Goal: Task Accomplishment & Management: Manage account settings

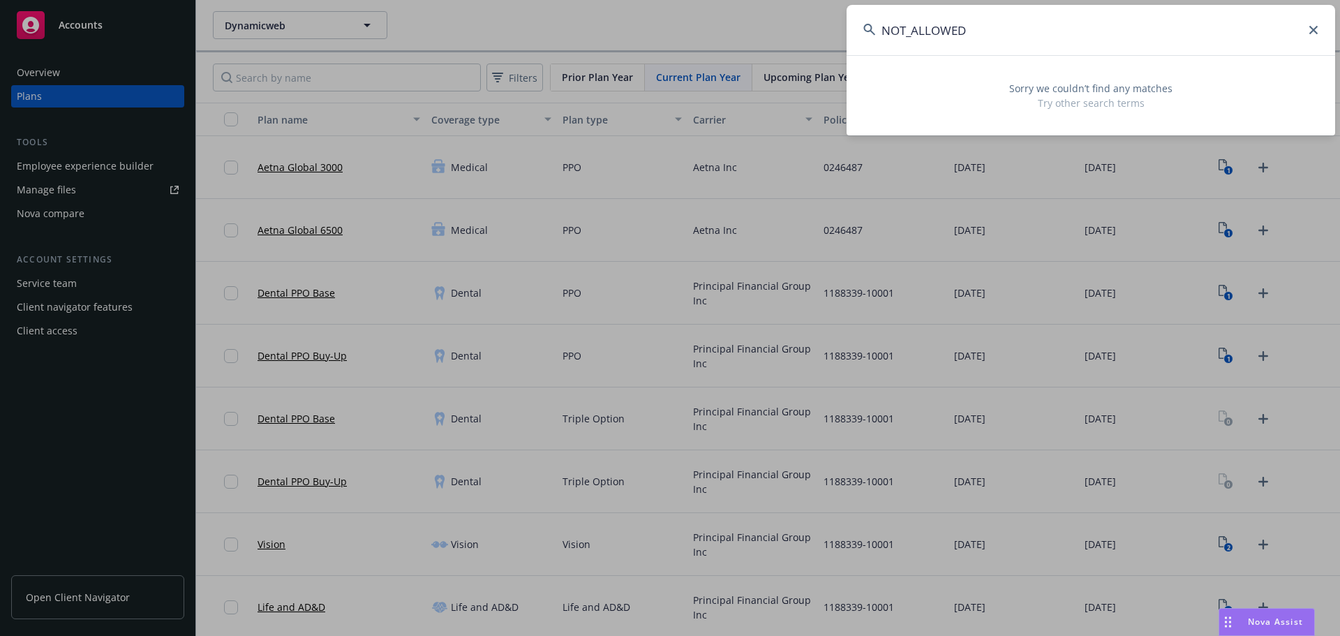
drag, startPoint x: 1019, startPoint y: 24, endPoint x: 746, endPoint y: 10, distance: 273.3
click at [766, 13] on div "NOT_ALLOWED Sorry we couldn’t find any matches Try other search terms" at bounding box center [670, 318] width 1340 height 636
paste input "Los Angeles CleanTech Inc"
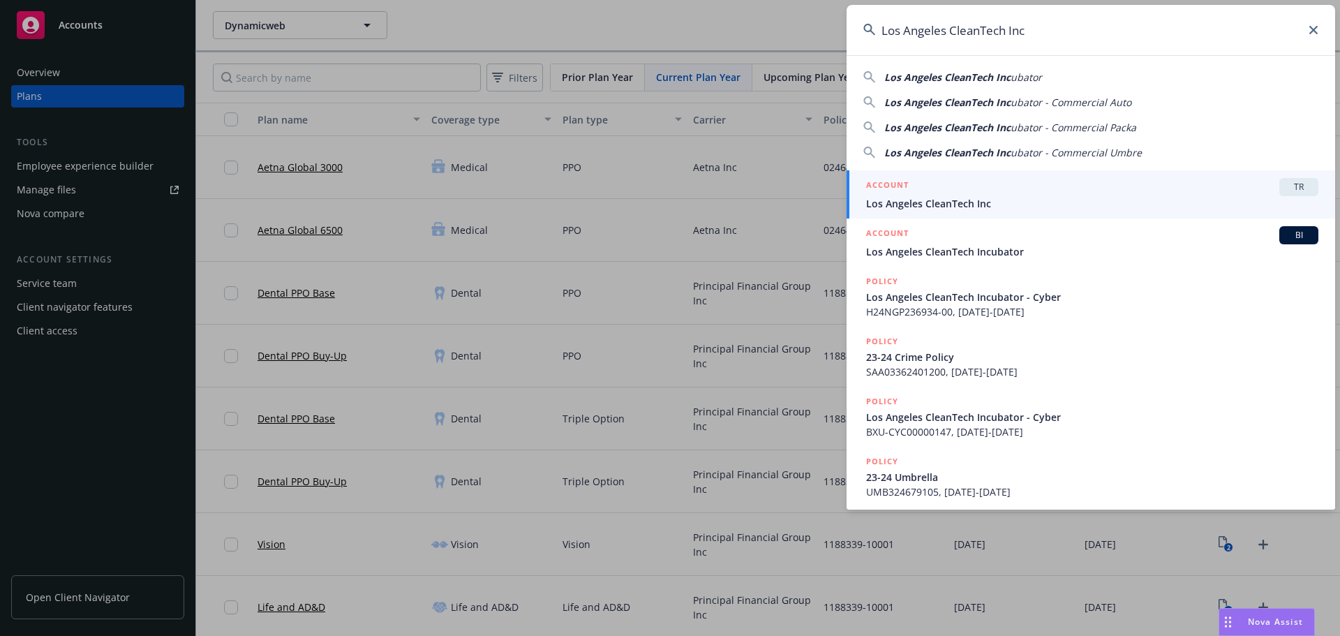
type input "Los Angeles CleanTech Inc"
click at [1077, 189] on div "ACCOUNT TR" at bounding box center [1092, 187] width 452 height 18
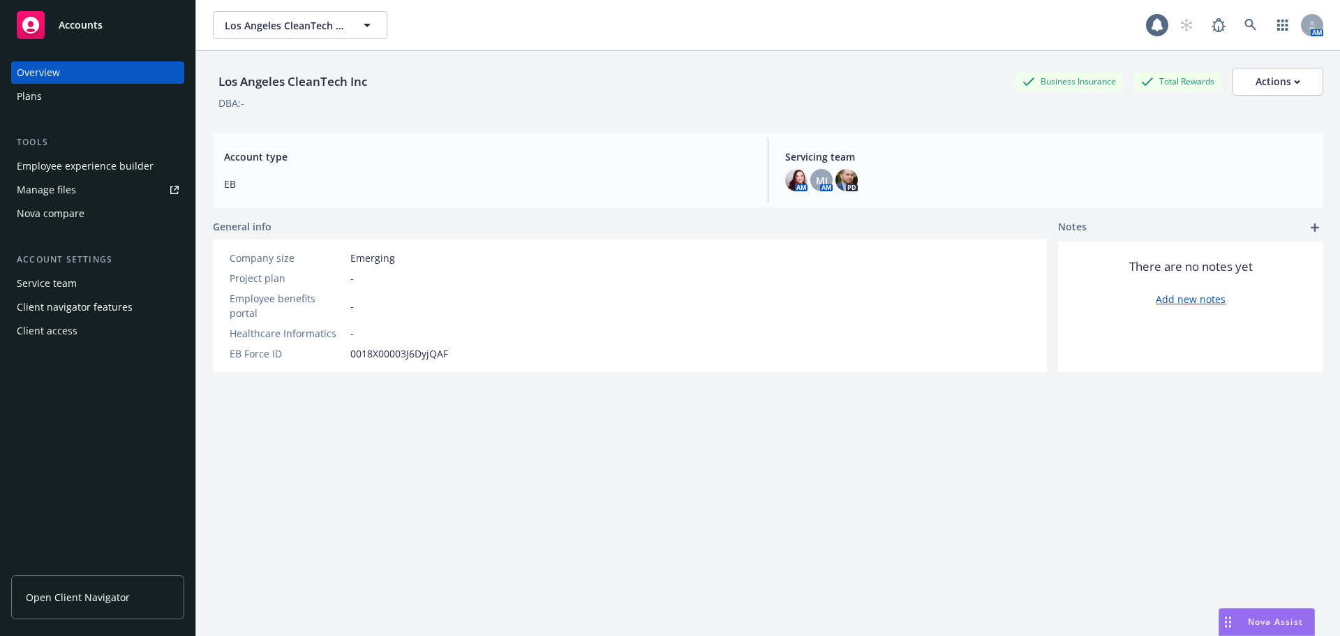
click at [106, 91] on div "Plans" at bounding box center [98, 96] width 162 height 22
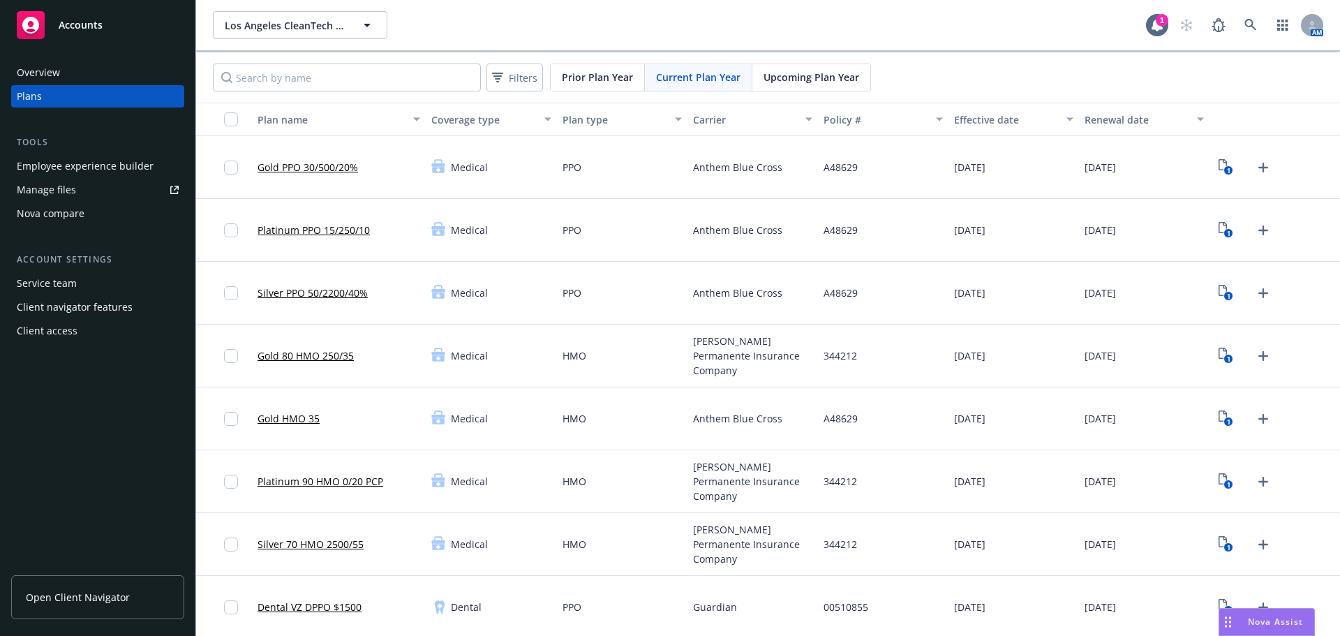
click at [771, 80] on span "Upcoming Plan Year" at bounding box center [812, 77] width 96 height 15
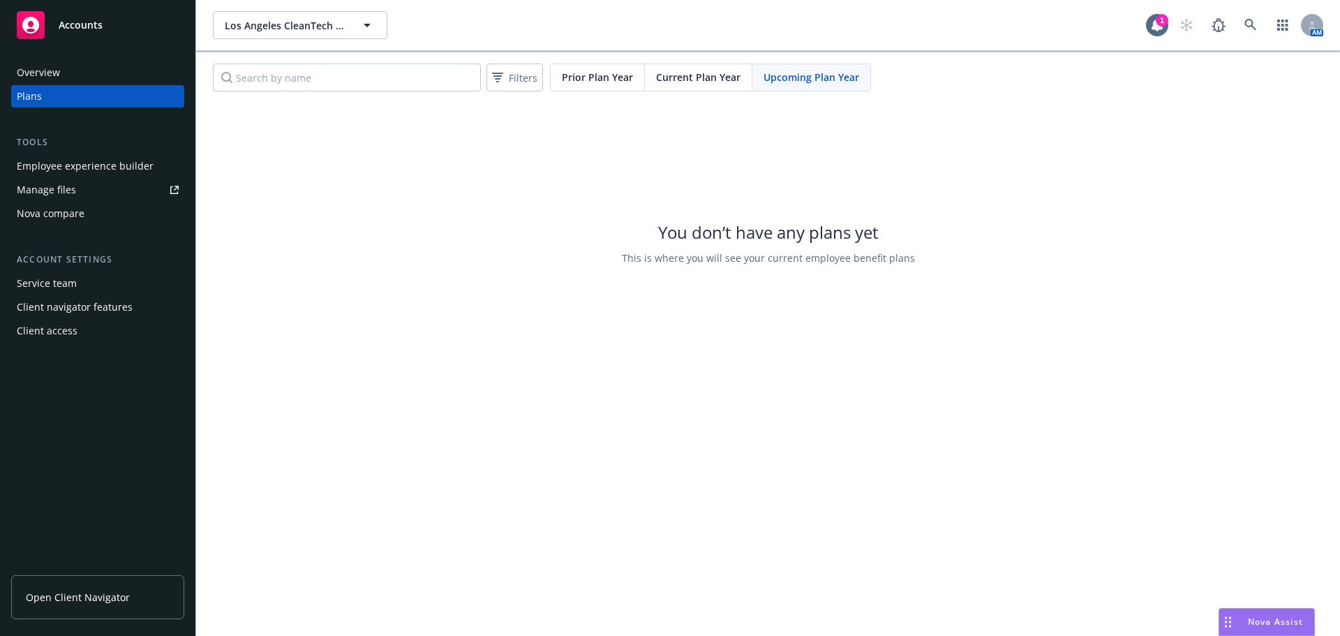
click at [709, 67] on div "Current Plan Year" at bounding box center [698, 77] width 107 height 27
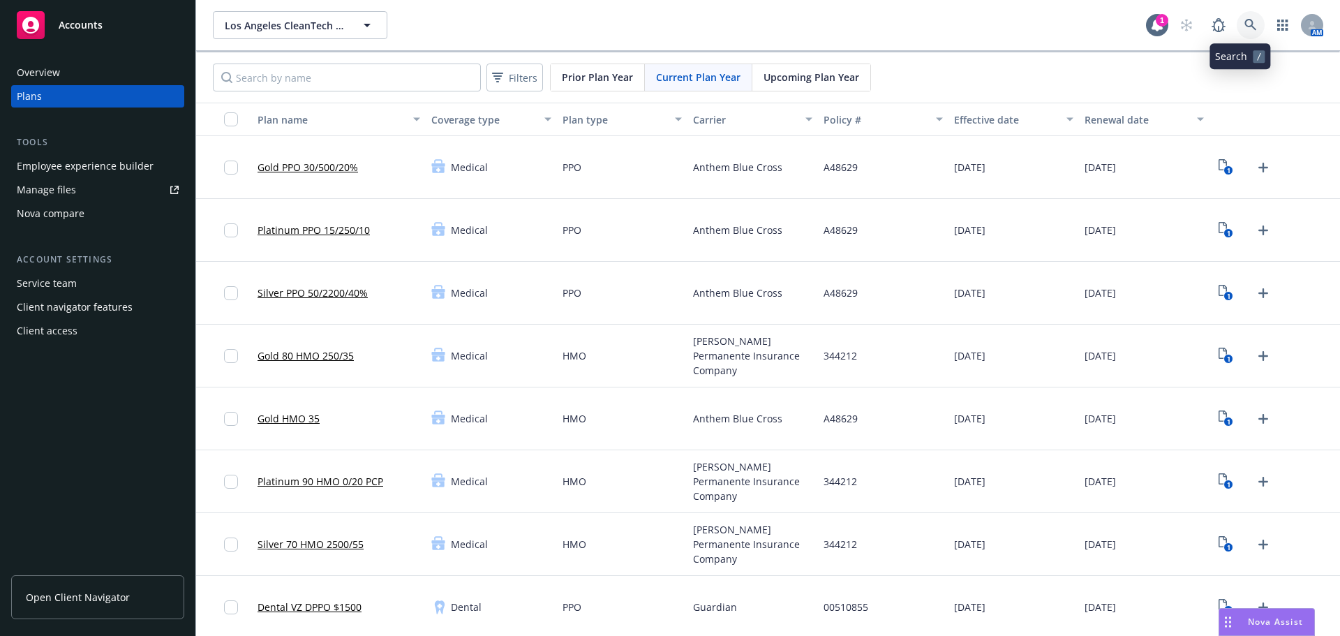
click at [1245, 22] on icon at bounding box center [1251, 25] width 13 height 13
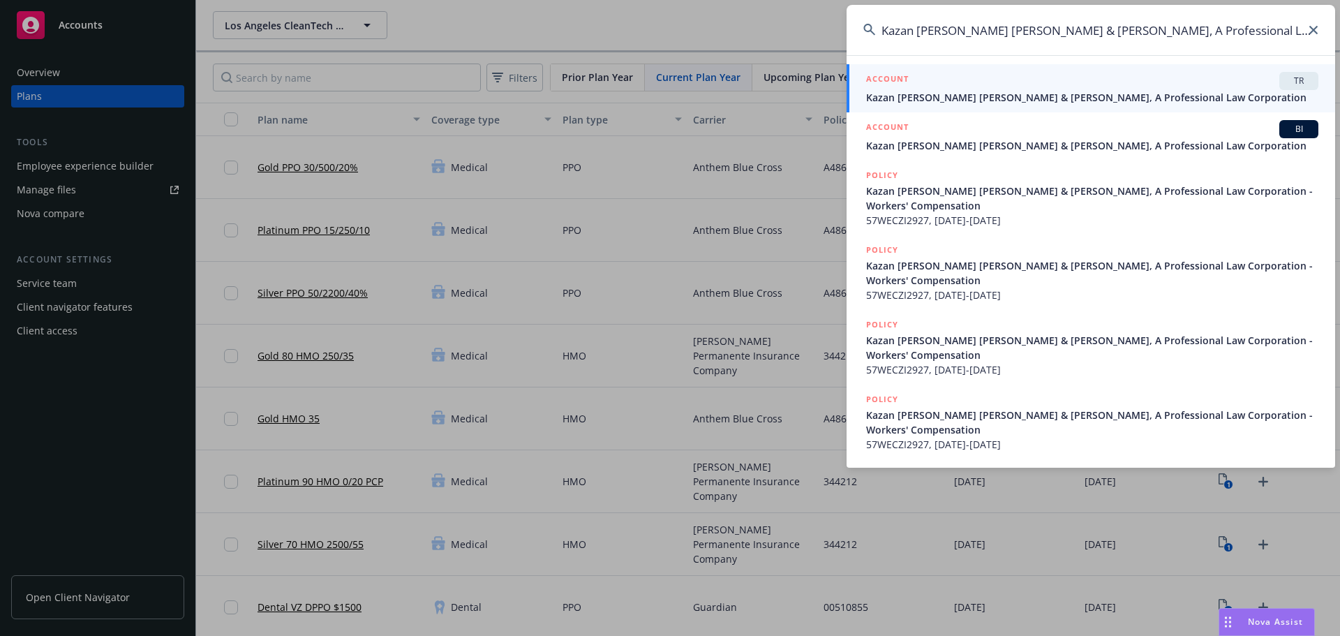
type input "Kazan [PERSON_NAME] [PERSON_NAME] & [PERSON_NAME], A Professional Law Corporati…"
click at [1044, 90] on span "Kazan [PERSON_NAME] [PERSON_NAME] & [PERSON_NAME], A Professional Law Corporati…" at bounding box center [1092, 97] width 452 height 15
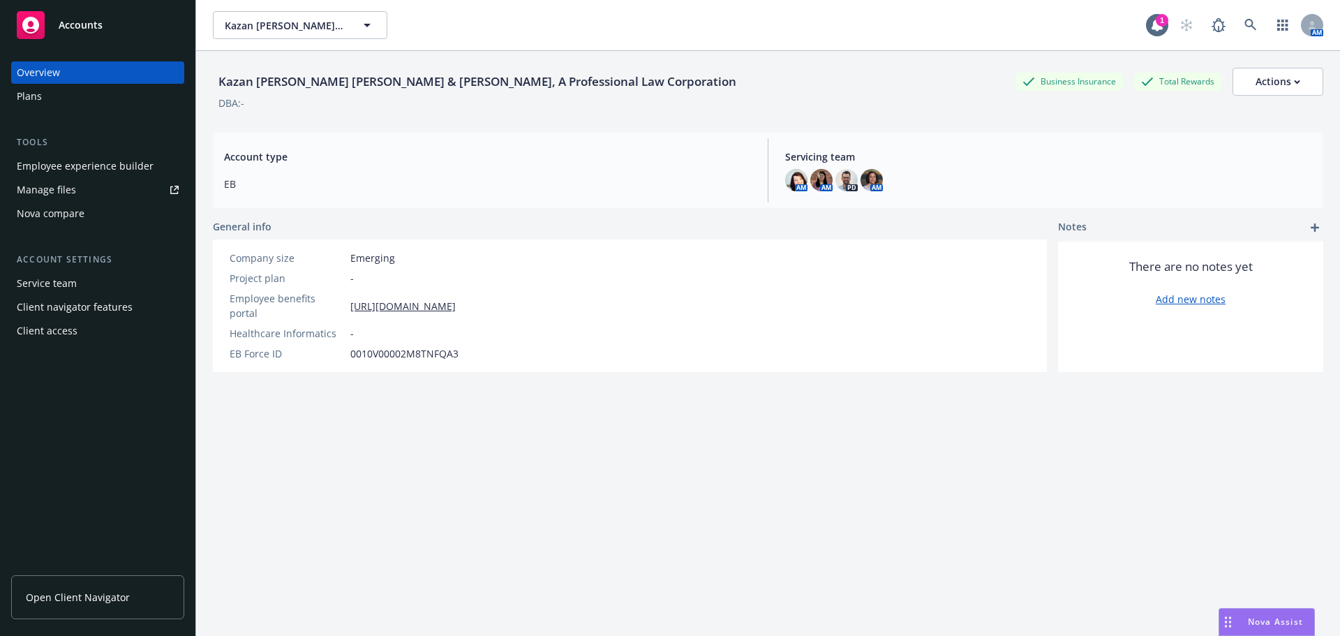
click at [54, 102] on div "Plans" at bounding box center [98, 96] width 162 height 22
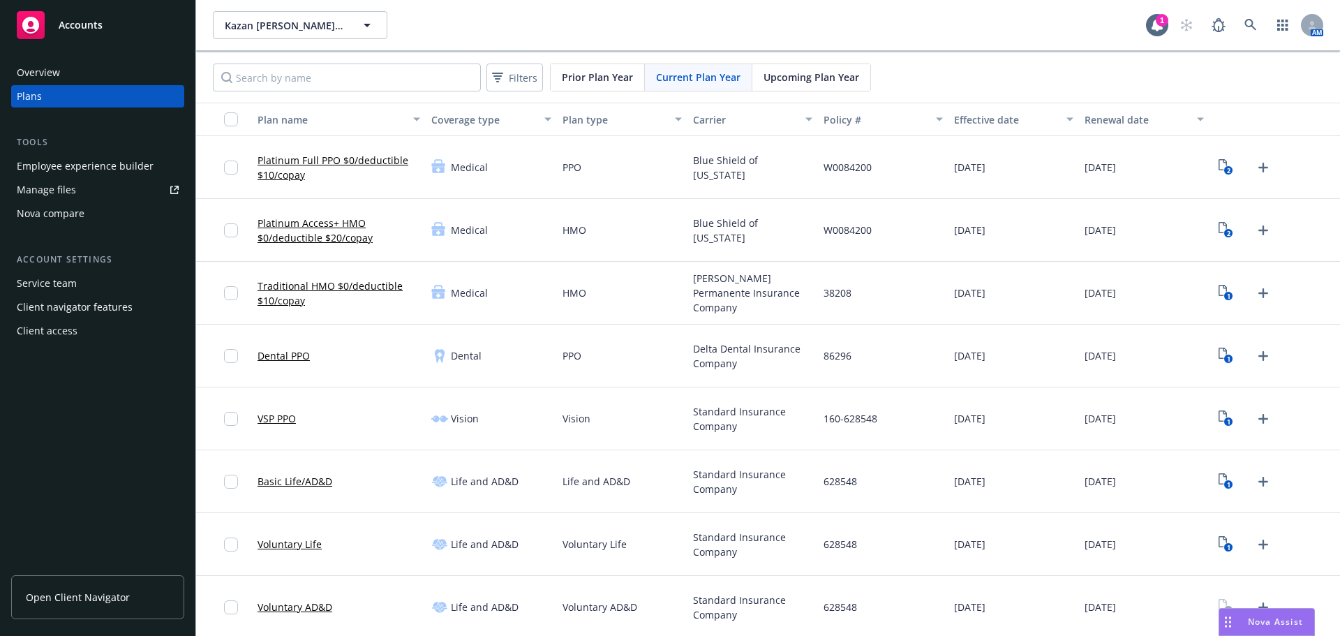
click at [812, 81] on span "Upcoming Plan Year" at bounding box center [812, 77] width 96 height 15
click at [707, 79] on span "Current Plan Year" at bounding box center [698, 77] width 84 height 15
click at [230, 114] on input "checkbox" at bounding box center [231, 119] width 14 height 14
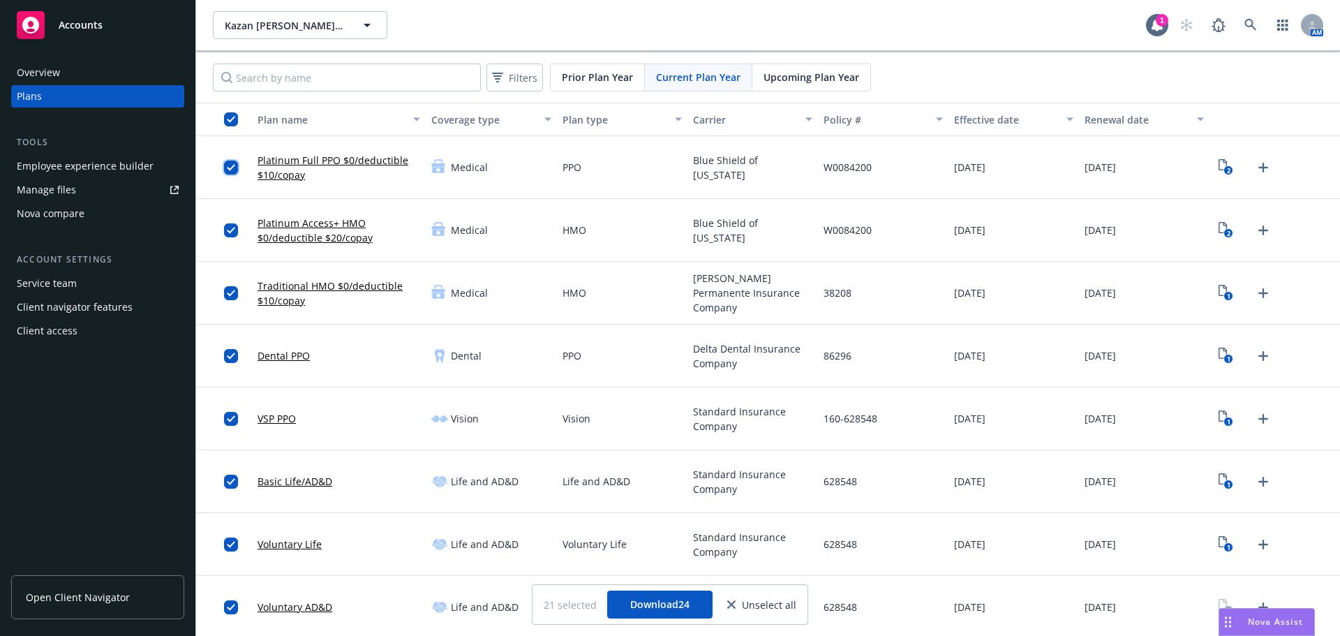
click at [227, 167] on input "checkbox" at bounding box center [231, 168] width 14 height 14
click at [228, 223] on input "checkbox" at bounding box center [231, 230] width 14 height 14
click at [224, 292] on input "checkbox" at bounding box center [231, 293] width 14 height 14
click at [230, 350] on input "checkbox" at bounding box center [231, 356] width 14 height 14
click at [230, 427] on div at bounding box center [235, 418] width 22 height 45
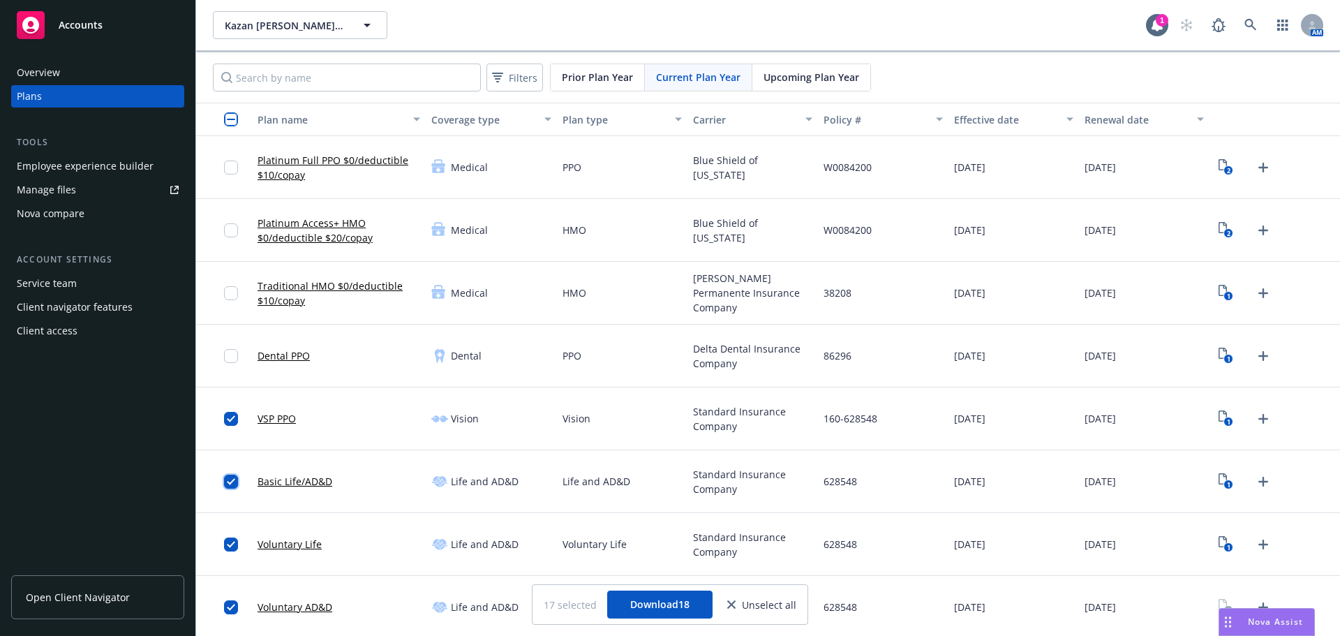
click at [229, 480] on input "checkbox" at bounding box center [231, 482] width 14 height 14
click at [231, 424] on input "checkbox" at bounding box center [231, 419] width 14 height 14
click at [228, 540] on input "checkbox" at bounding box center [231, 544] width 14 height 14
click at [233, 607] on input "checkbox" at bounding box center [231, 607] width 14 height 14
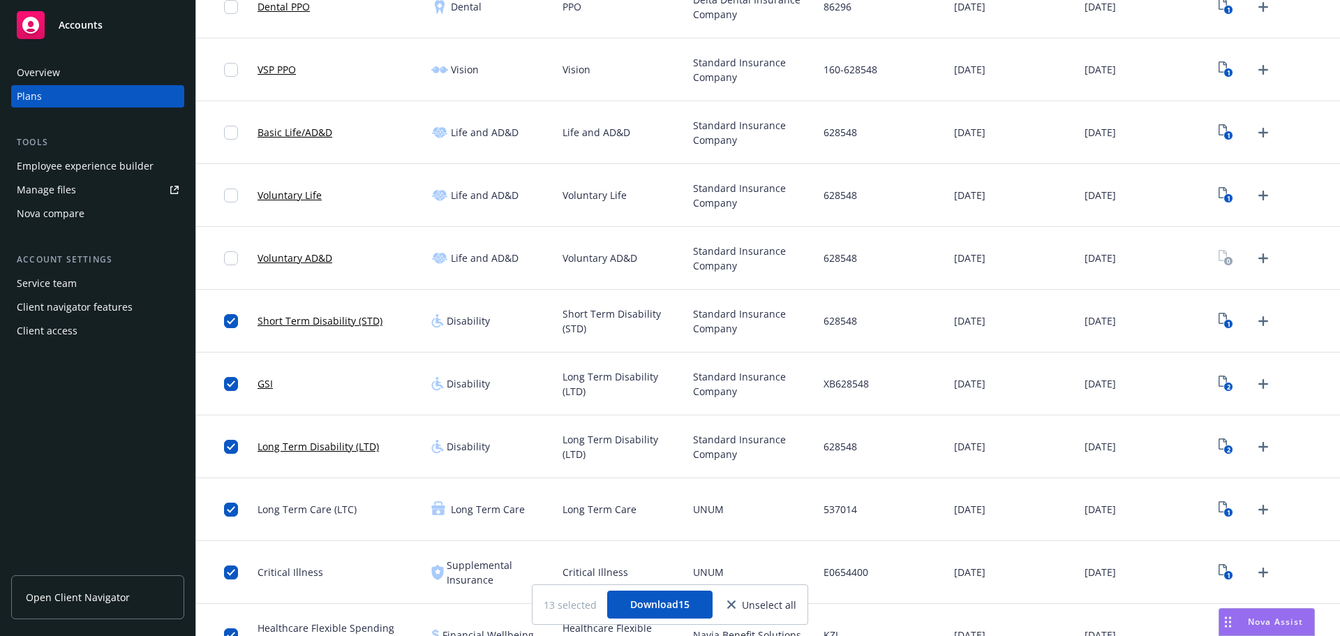
click at [222, 313] on div at bounding box center [224, 321] width 56 height 63
click at [233, 321] on input "checkbox" at bounding box center [231, 321] width 14 height 14
click at [231, 390] on input "checkbox" at bounding box center [231, 384] width 14 height 14
click at [228, 385] on input "checkbox" at bounding box center [231, 384] width 14 height 14
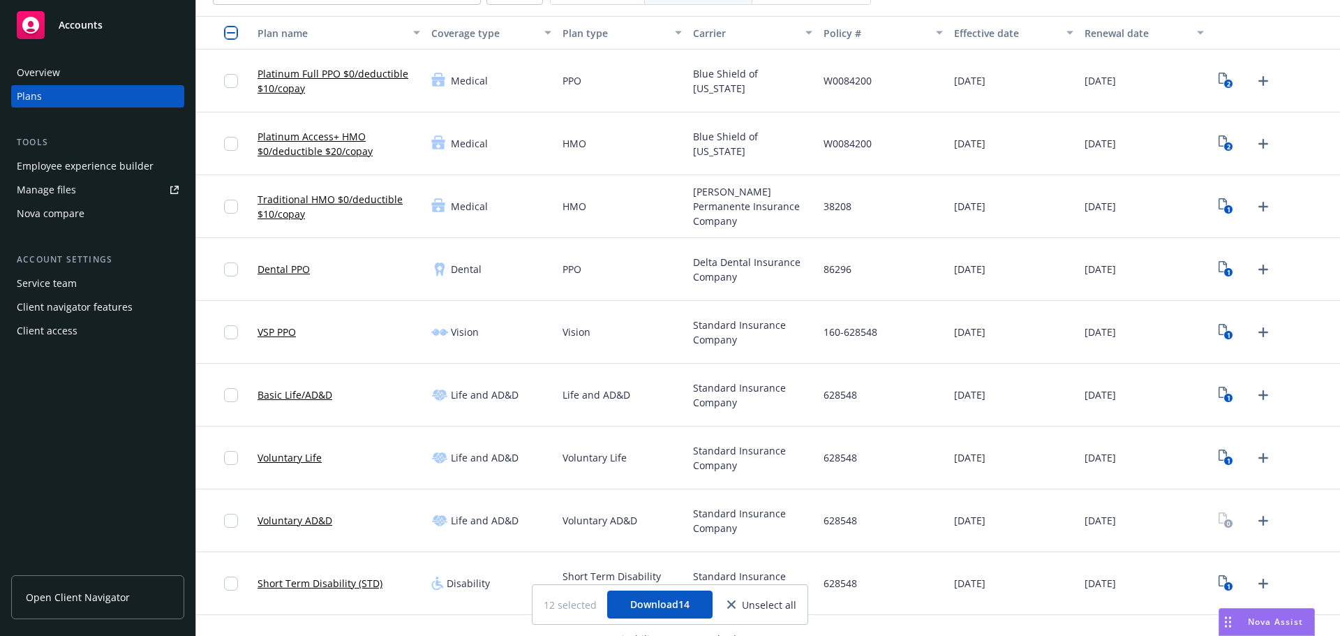
scroll to position [0, 0]
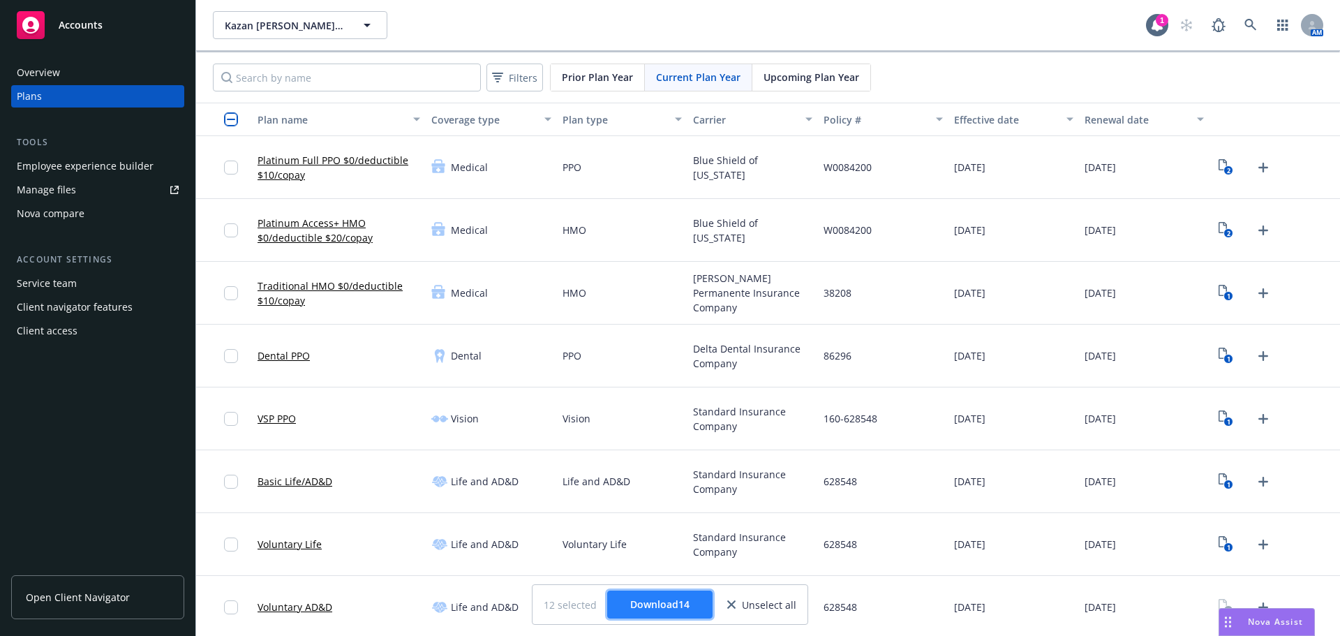
click at [668, 607] on span "Download 14" at bounding box center [659, 603] width 59 height 13
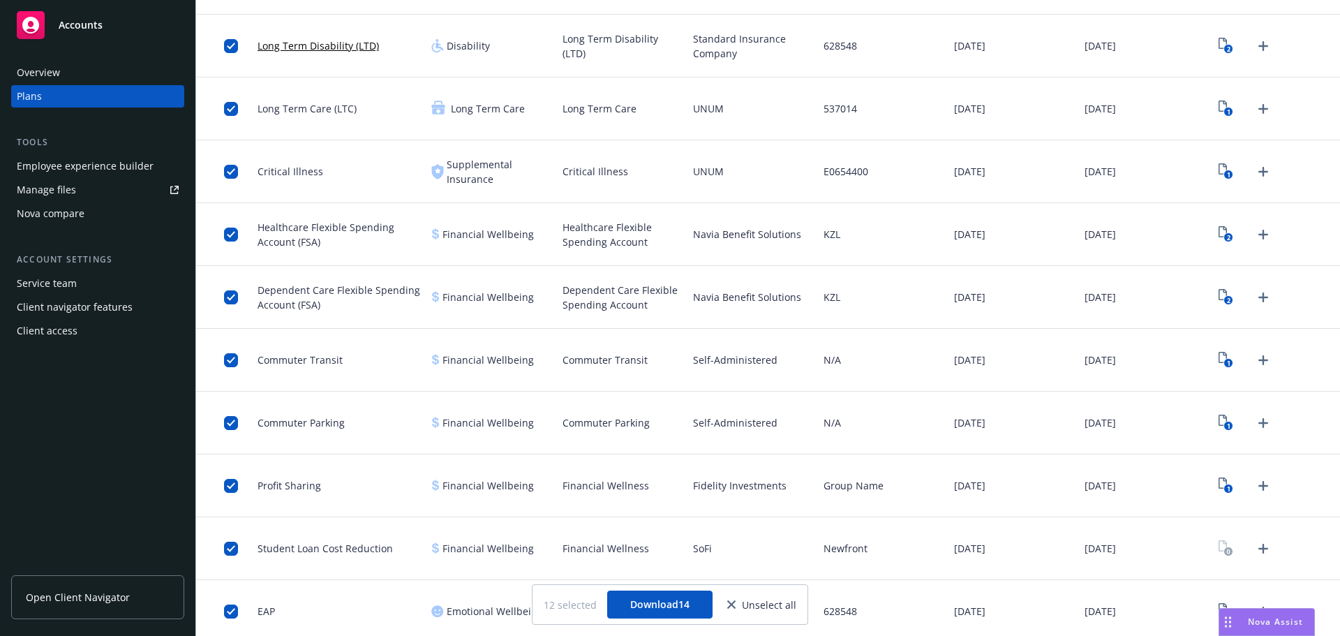
scroll to position [819, 0]
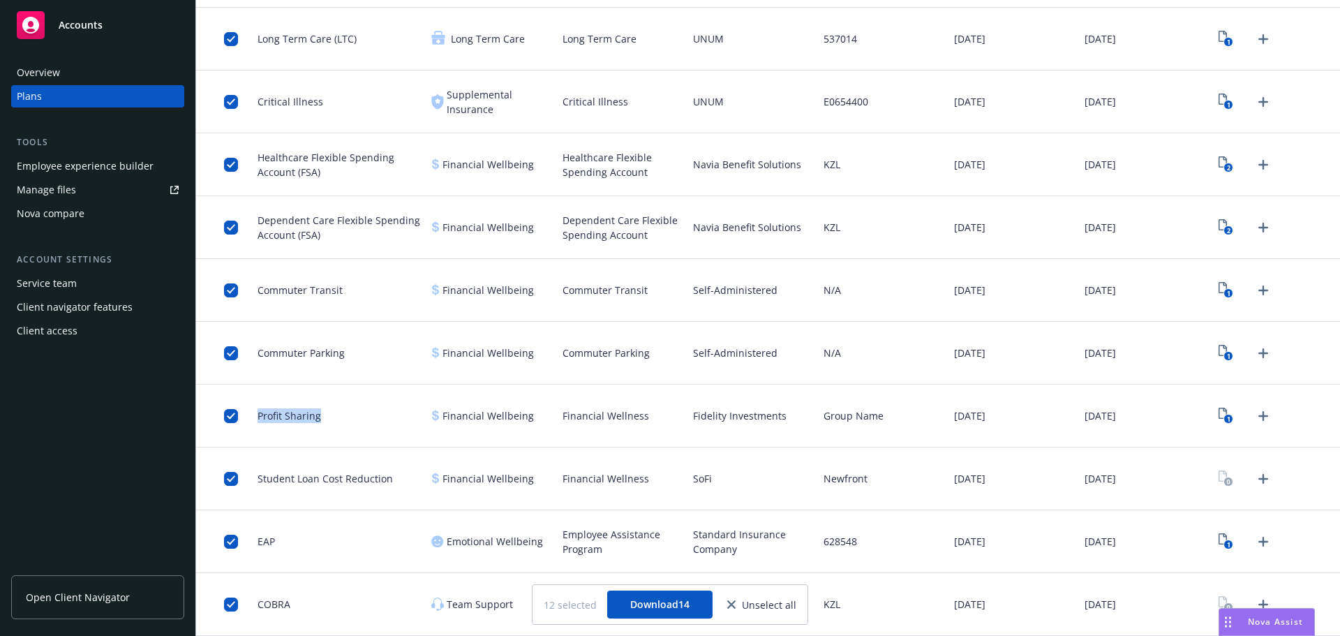
drag, startPoint x: 323, startPoint y: 419, endPoint x: 255, endPoint y: 420, distance: 68.4
click at [255, 420] on div "Profit Sharing" at bounding box center [339, 416] width 174 height 63
copy span "Profit Sharing"
click at [823, 453] on div "Newfront" at bounding box center [883, 478] width 131 height 63
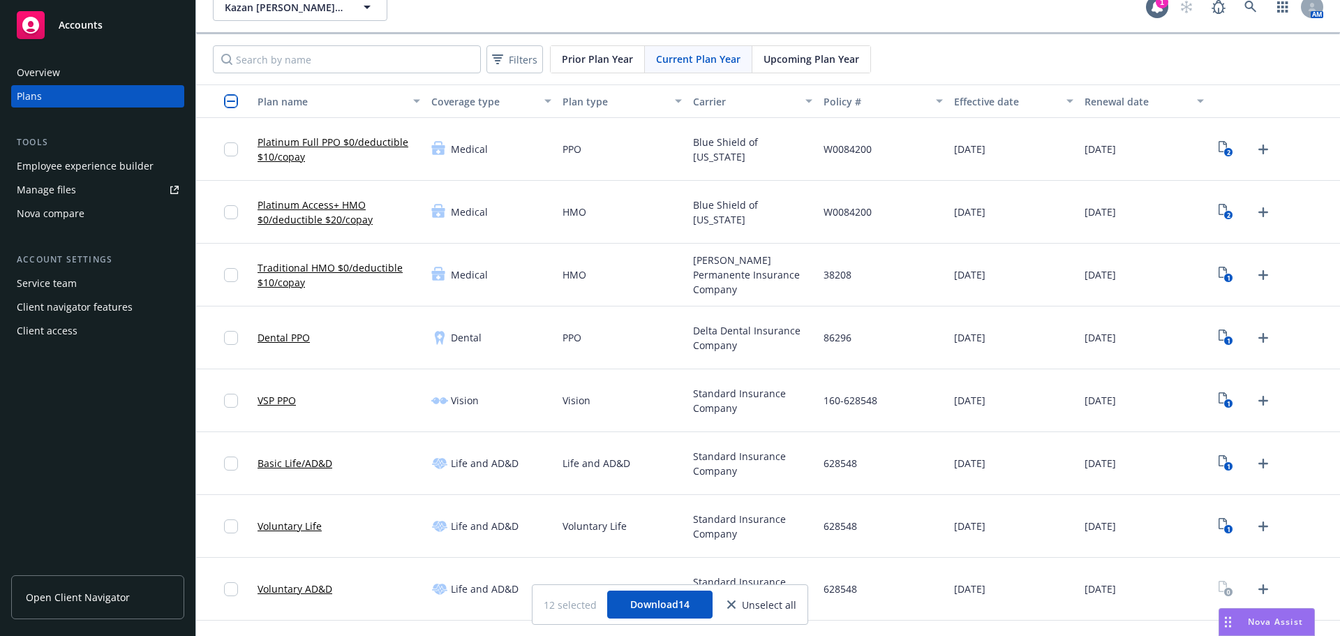
scroll to position [0, 0]
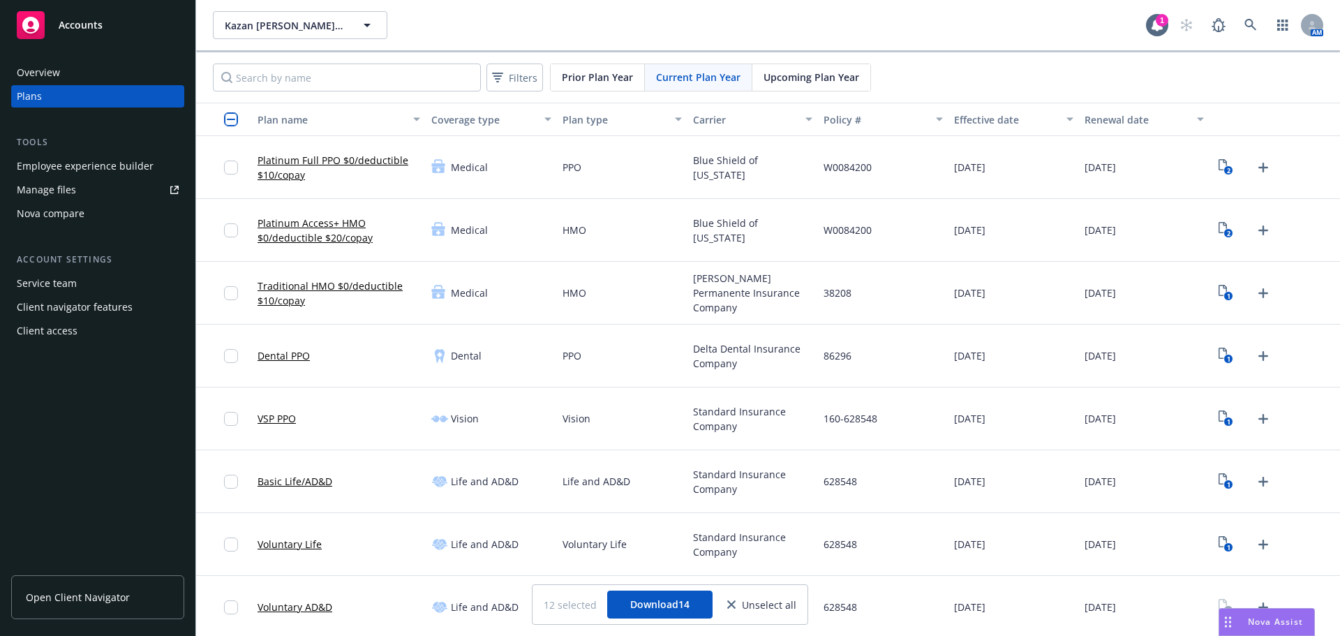
click at [825, 74] on span "Upcoming Plan Year" at bounding box center [812, 77] width 96 height 15
click at [730, 604] on icon "close" at bounding box center [731, 604] width 8 height 8
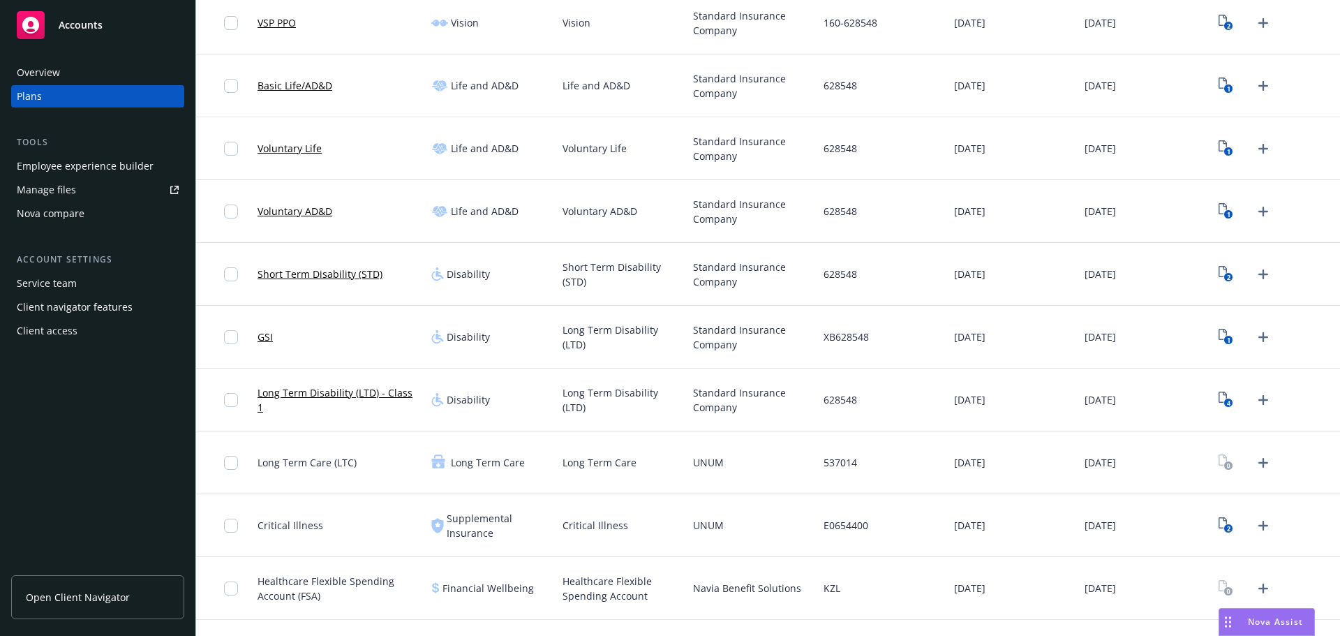
scroll to position [401, 0]
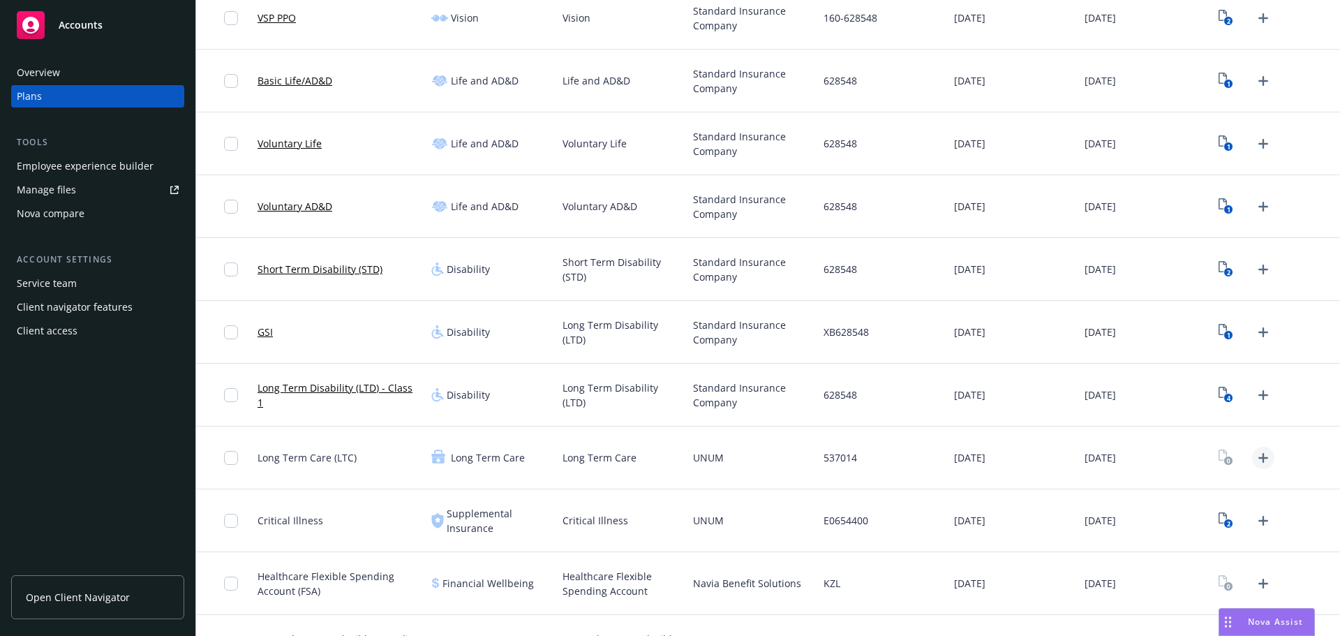
click at [1255, 456] on icon "Upload Plan Documents" at bounding box center [1263, 458] width 17 height 17
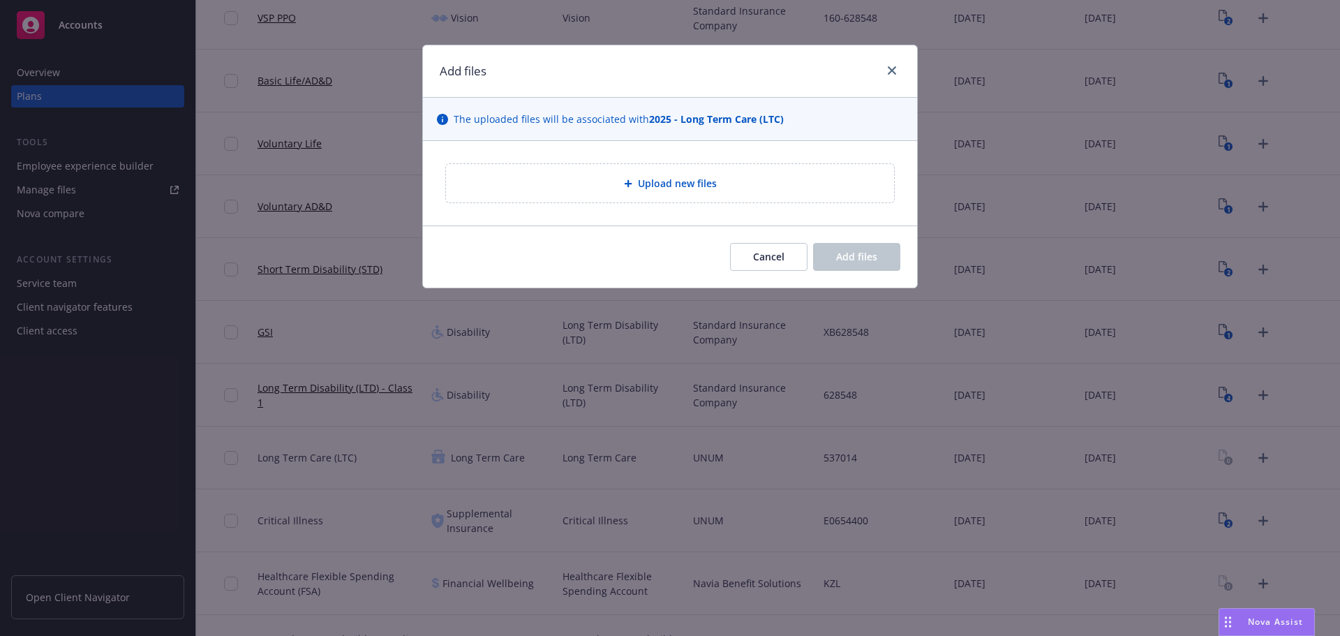
click at [641, 171] on div "Upload new files" at bounding box center [670, 183] width 448 height 38
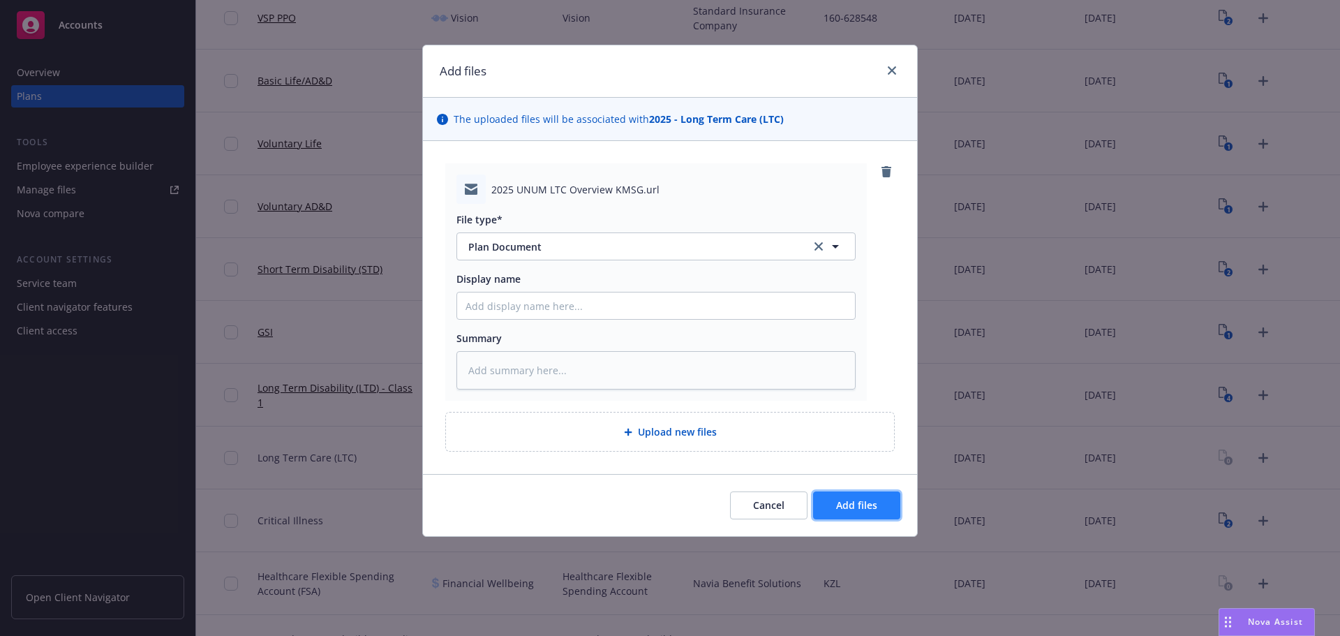
click at [847, 507] on span "Add files" at bounding box center [856, 504] width 41 height 13
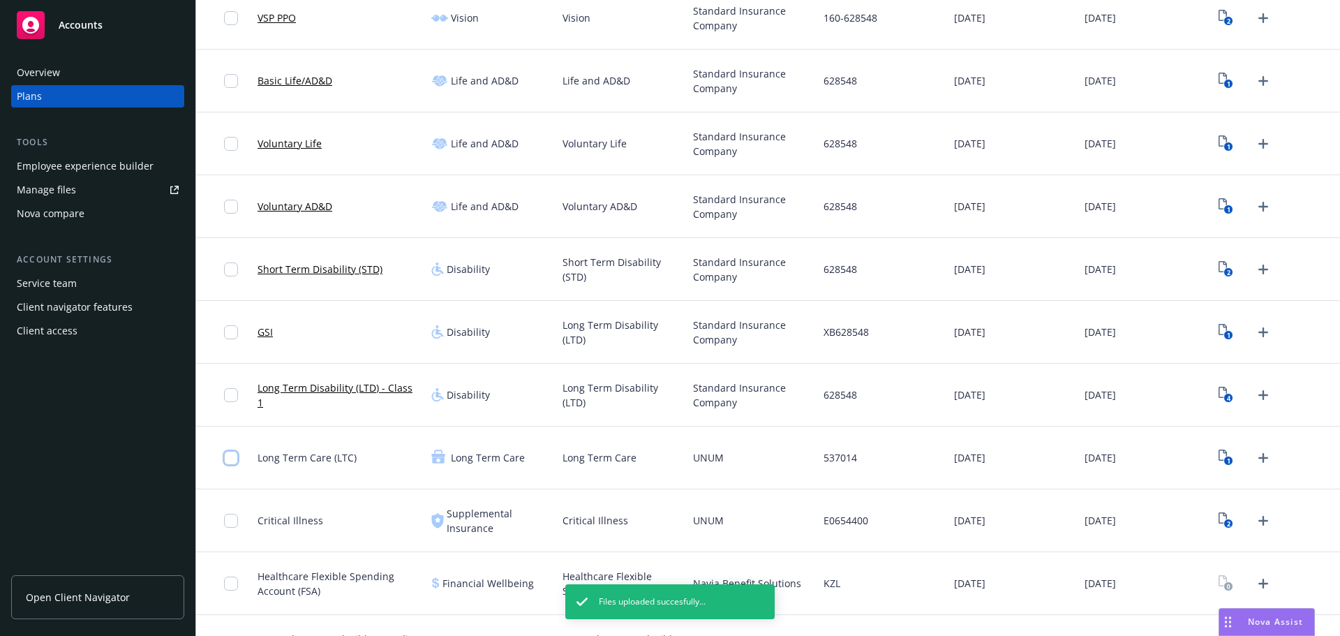
click at [230, 462] on input "checkbox" at bounding box center [231, 458] width 14 height 14
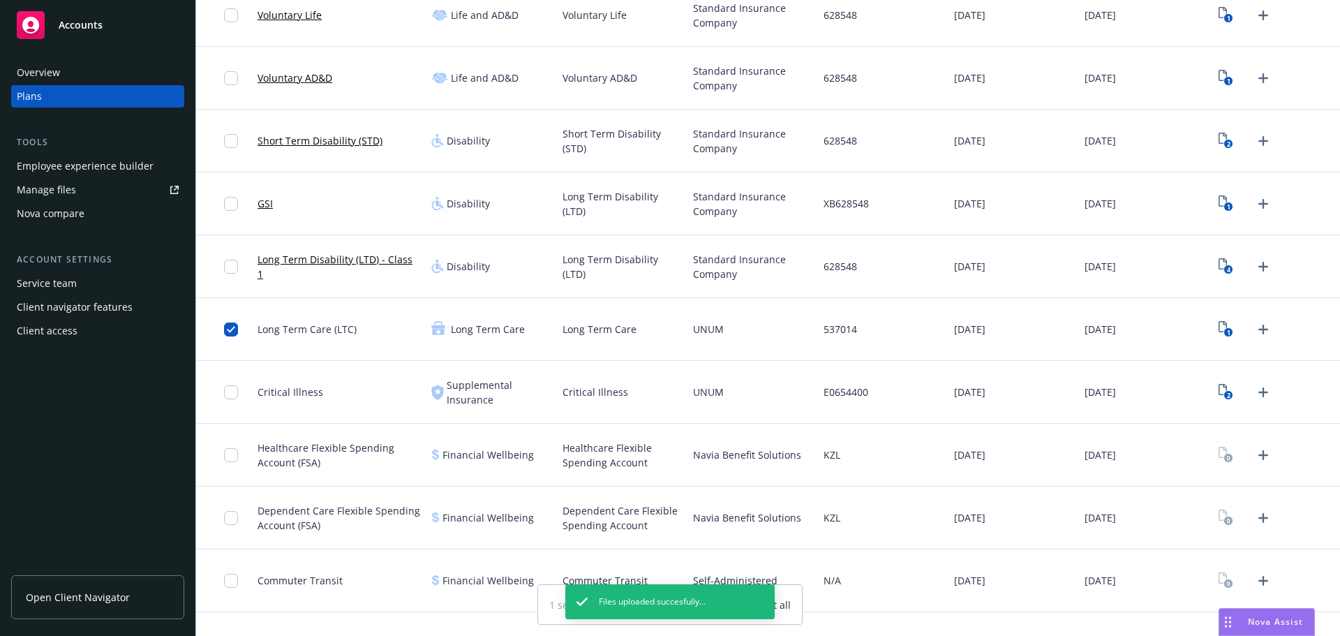
scroll to position [540, 0]
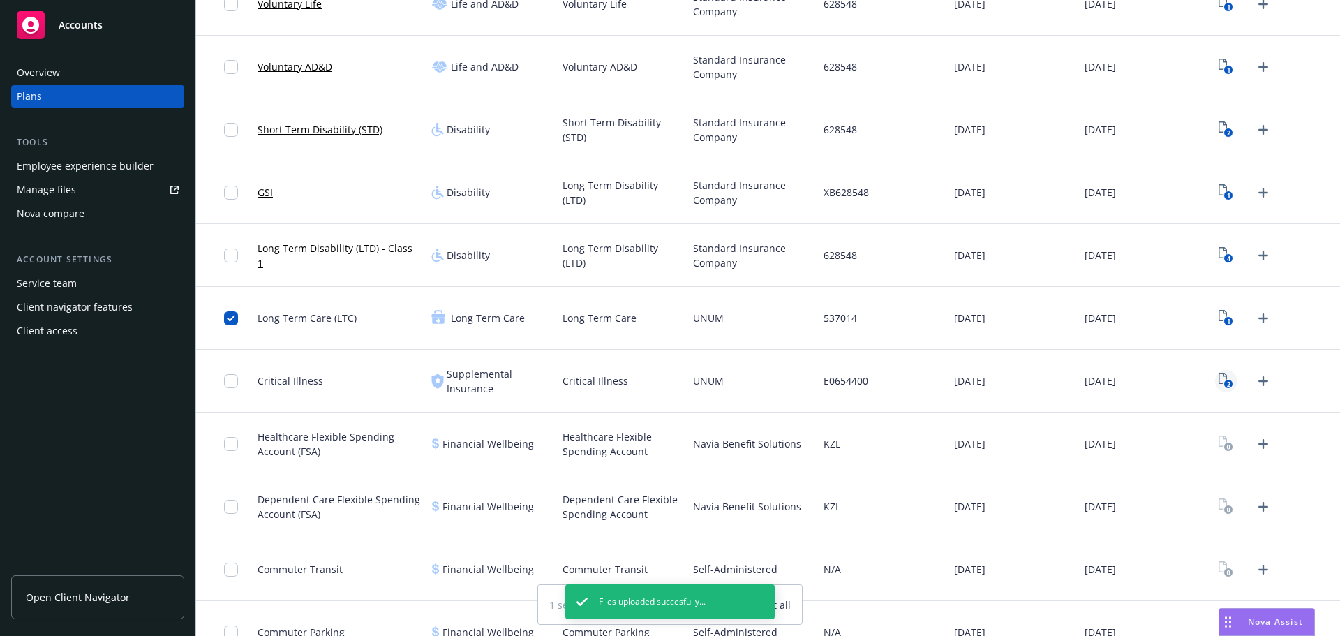
click at [1220, 377] on icon "2" at bounding box center [1226, 381] width 15 height 16
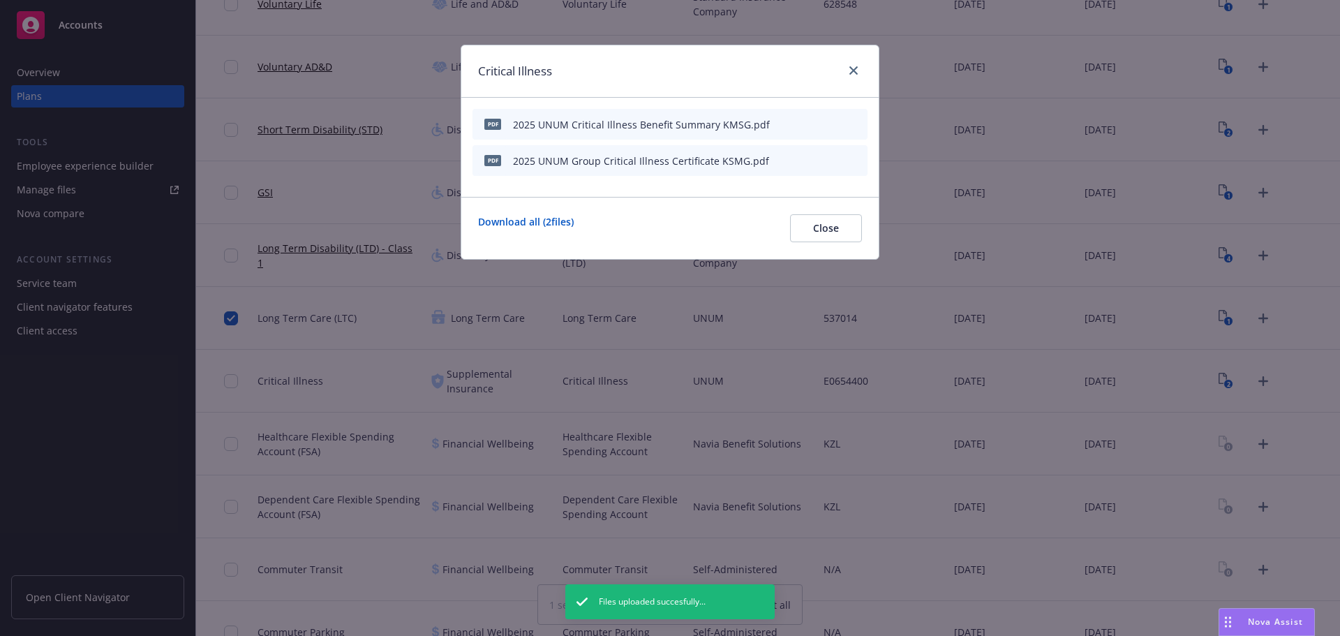
click at [791, 155] on button at bounding box center [789, 161] width 8 height 15
click at [792, 163] on icon "button" at bounding box center [788, 160] width 8 height 8
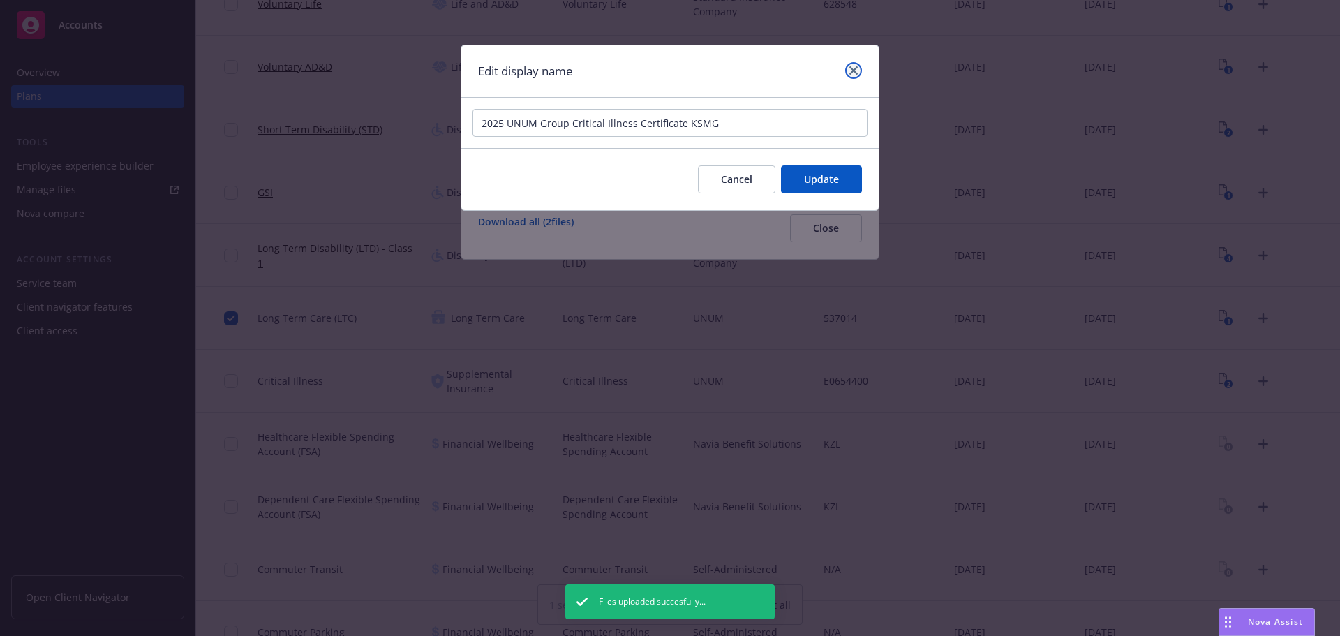
click at [859, 66] on link "close" at bounding box center [853, 70] width 17 height 17
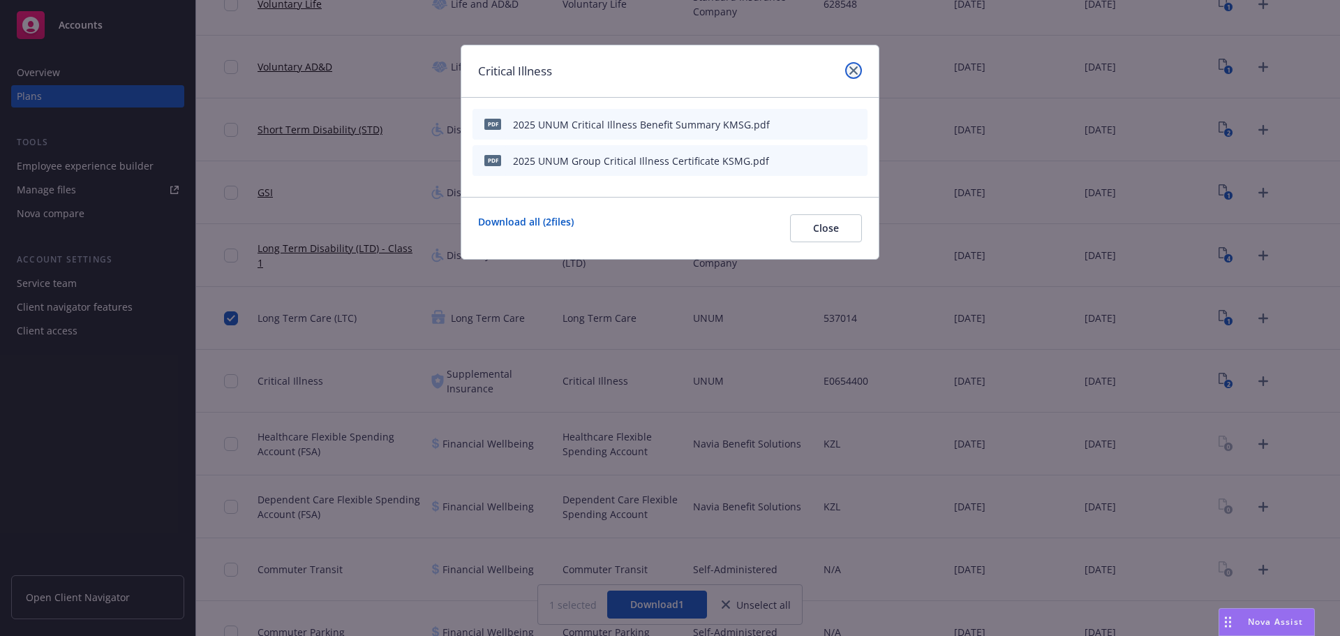
click at [856, 66] on icon "close" at bounding box center [853, 70] width 8 height 8
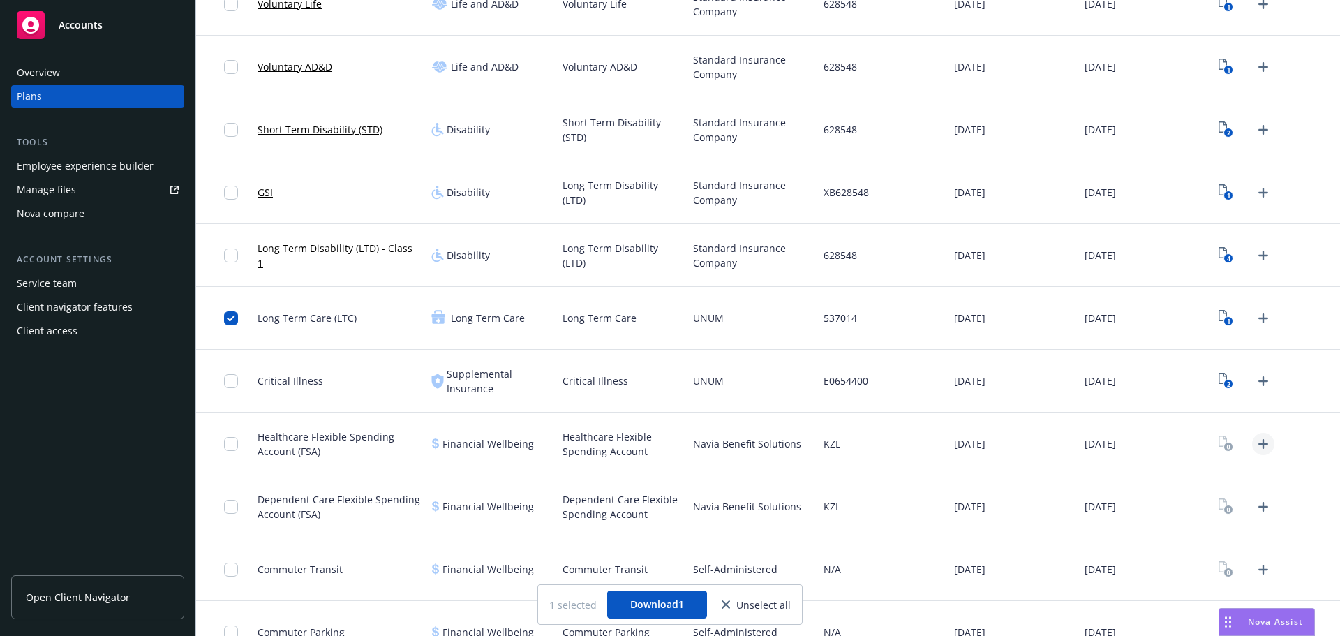
click at [1254, 452] on link "Upload Plan Documents" at bounding box center [1263, 444] width 22 height 22
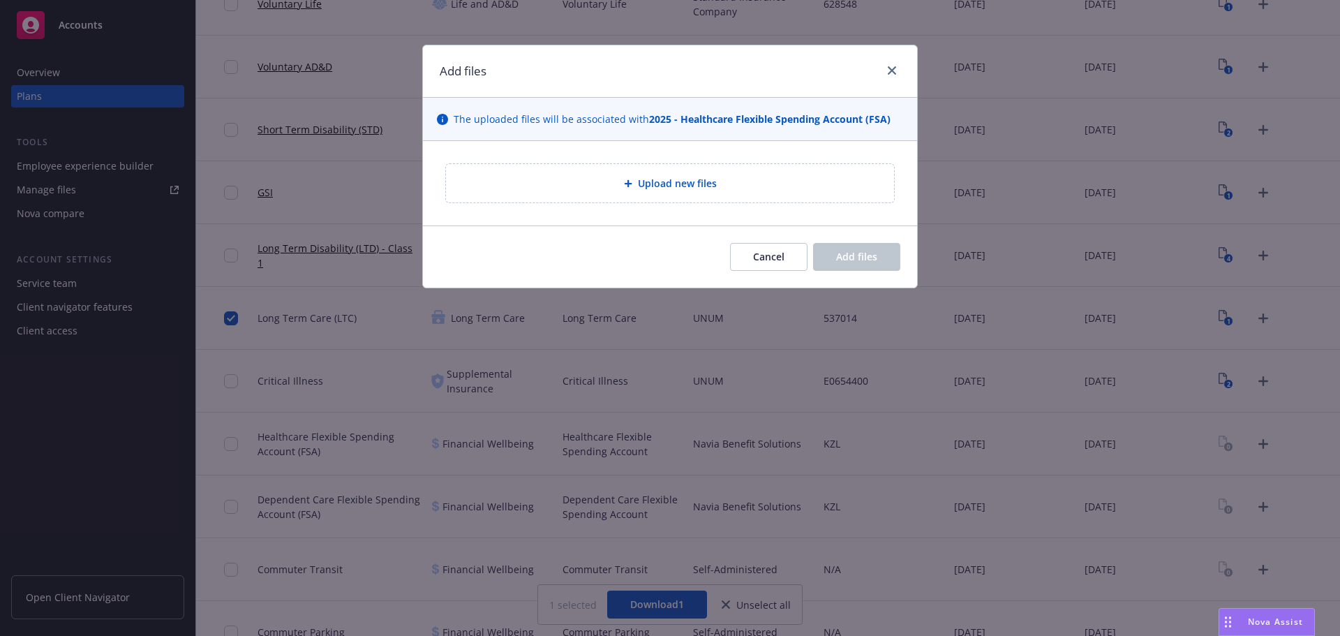
click at [646, 168] on div "Upload new files" at bounding box center [670, 183] width 448 height 38
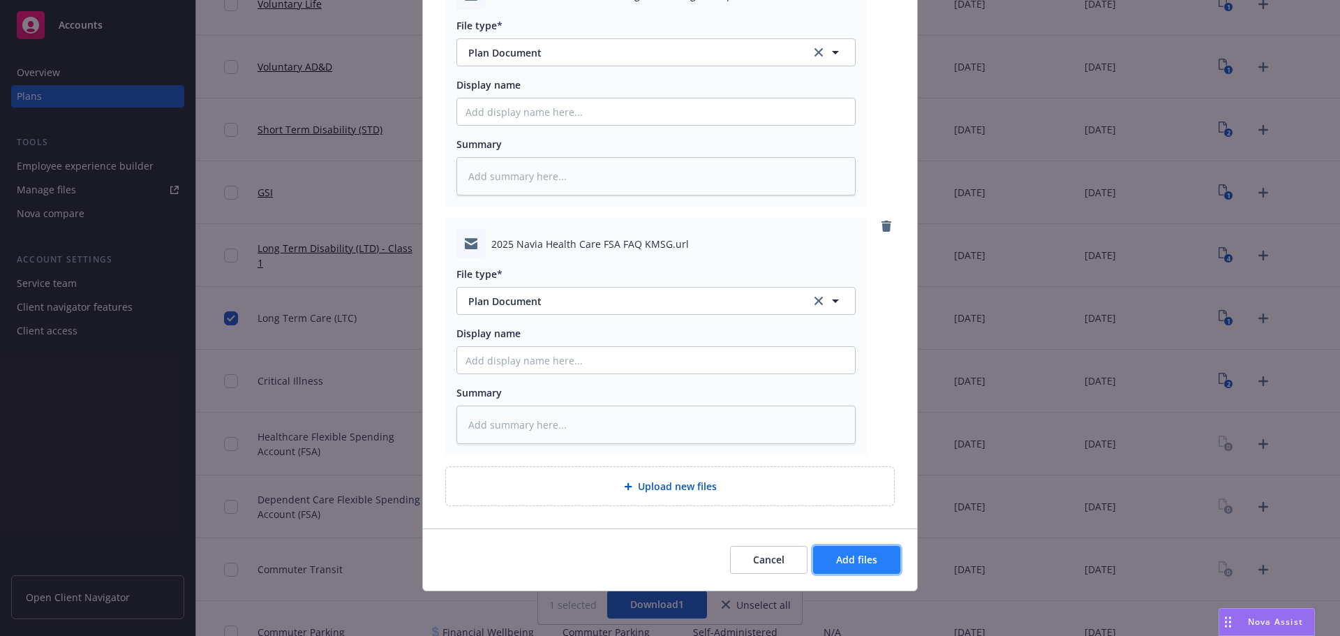
click at [884, 557] on button "Add files" at bounding box center [856, 560] width 87 height 28
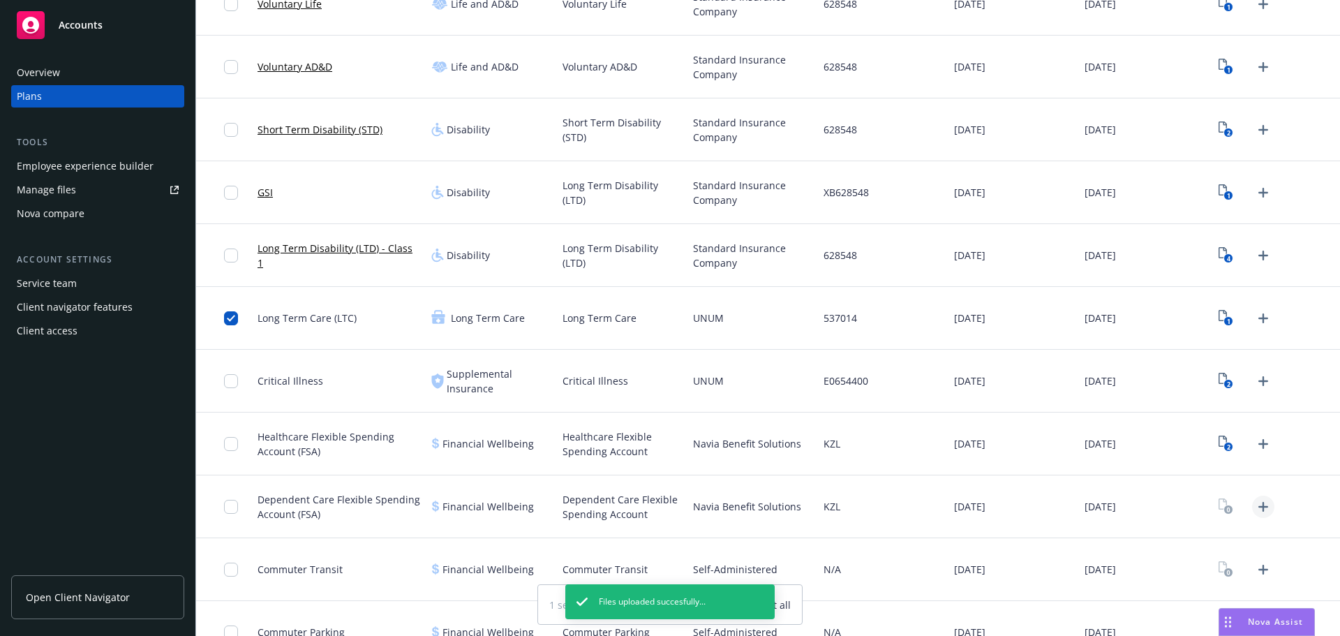
click at [1255, 512] on icon "Upload Plan Documents" at bounding box center [1263, 506] width 17 height 17
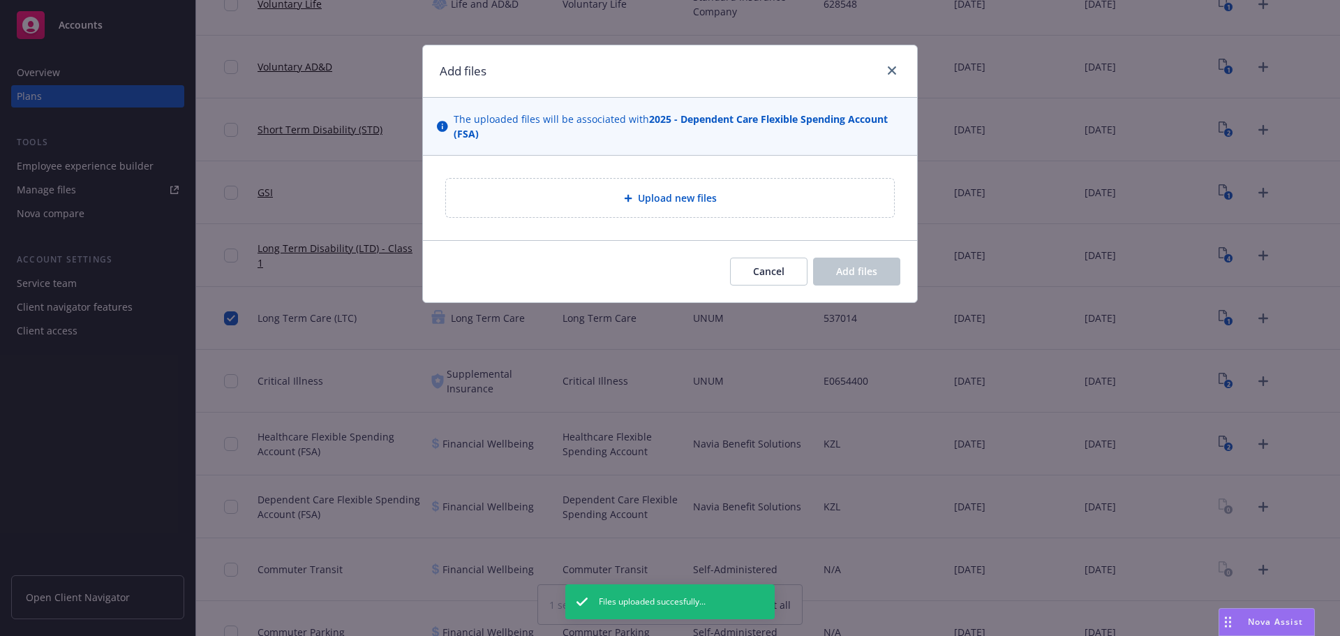
click at [676, 216] on div "Upload new files" at bounding box center [670, 198] width 448 height 38
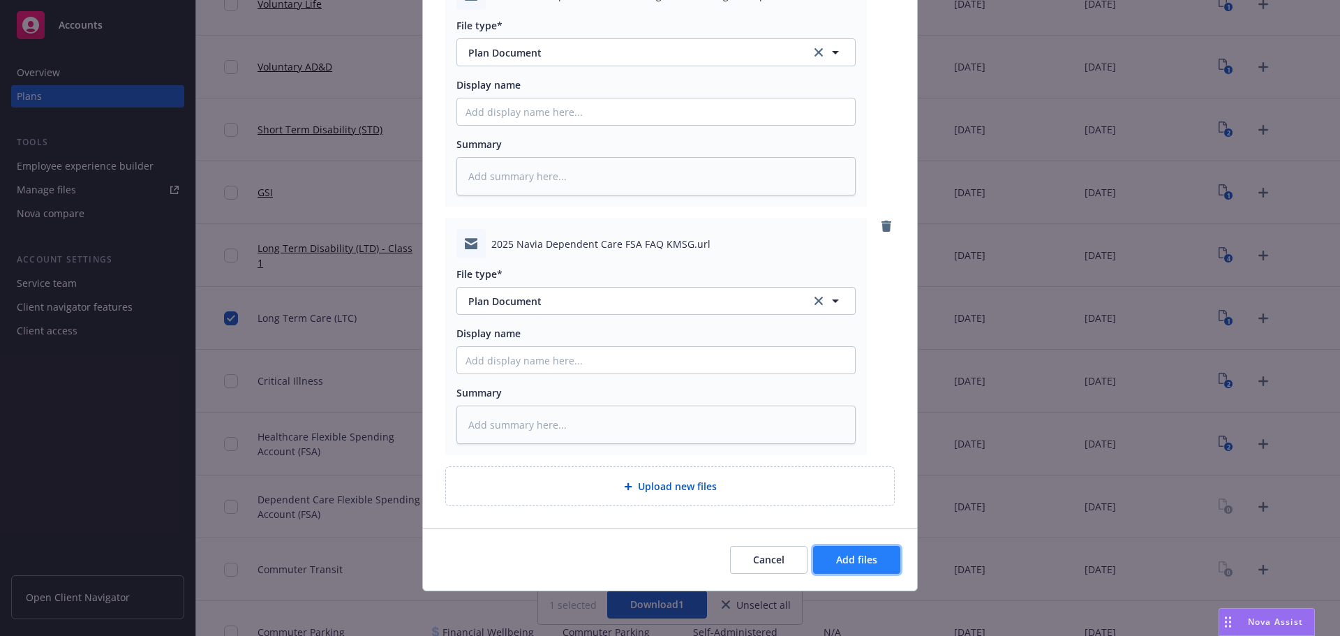
click at [879, 554] on button "Add files" at bounding box center [856, 560] width 87 height 28
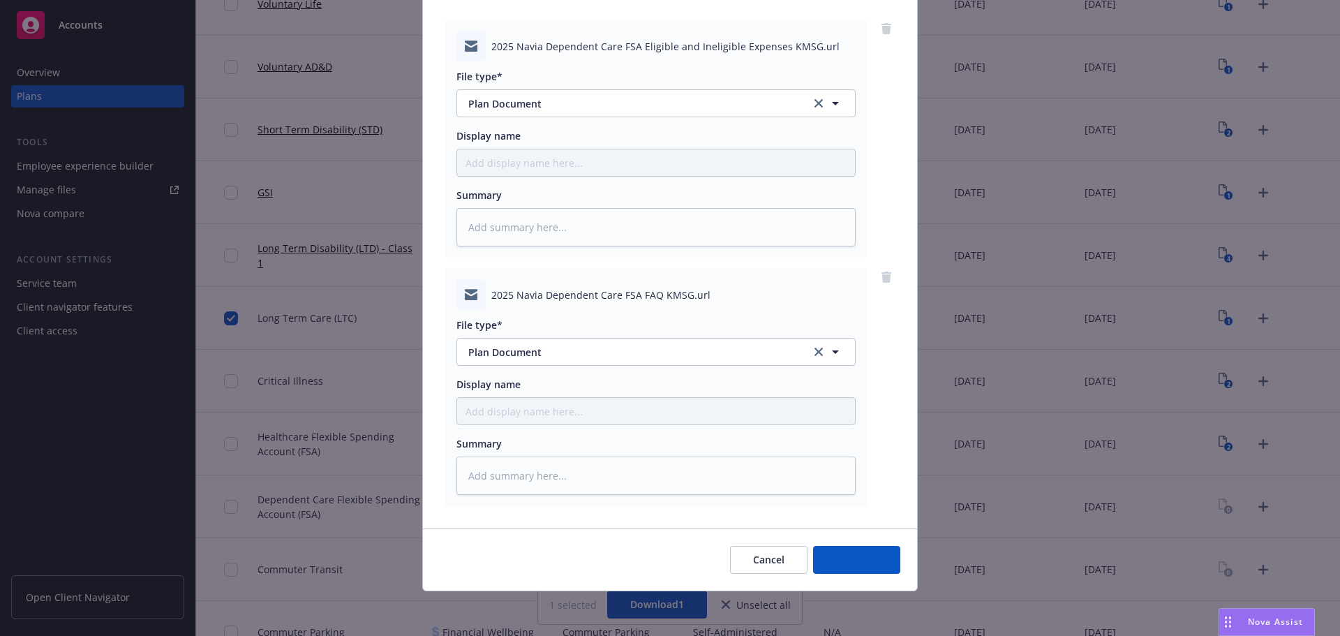
scroll to position [158, 0]
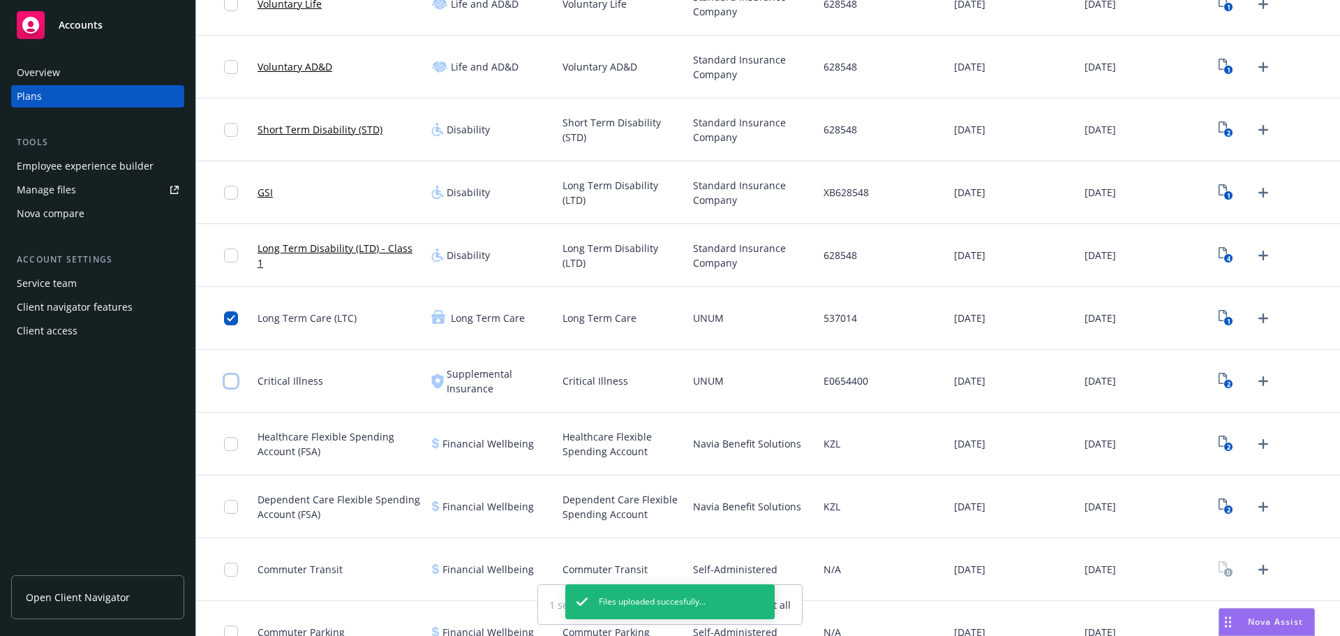
click at [231, 377] on input "checkbox" at bounding box center [231, 381] width 14 height 14
click at [230, 447] on input "checkbox" at bounding box center [231, 444] width 14 height 14
click at [218, 506] on div at bounding box center [224, 506] width 56 height 63
click at [230, 507] on input "checkbox" at bounding box center [231, 507] width 14 height 14
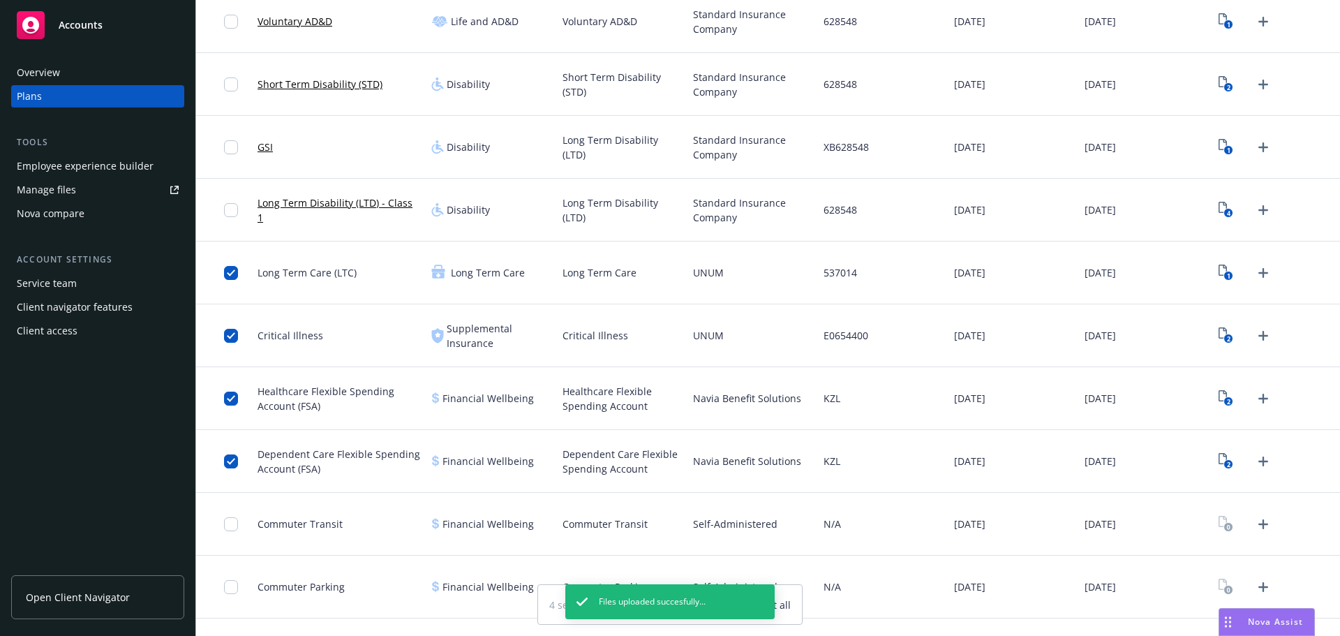
scroll to position [610, 0]
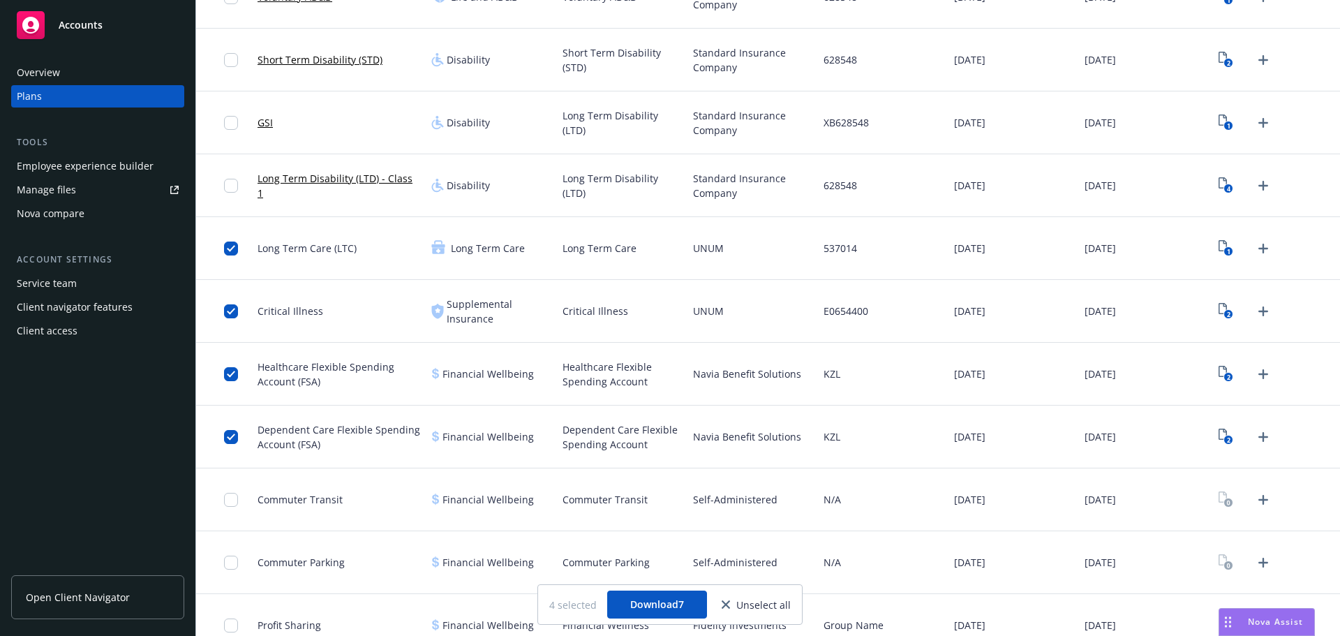
click at [1268, 498] on div at bounding box center [1275, 499] width 131 height 63
click at [1242, 501] on div at bounding box center [1245, 500] width 60 height 22
click at [1255, 496] on icon "Upload Plan Documents" at bounding box center [1263, 499] width 17 height 17
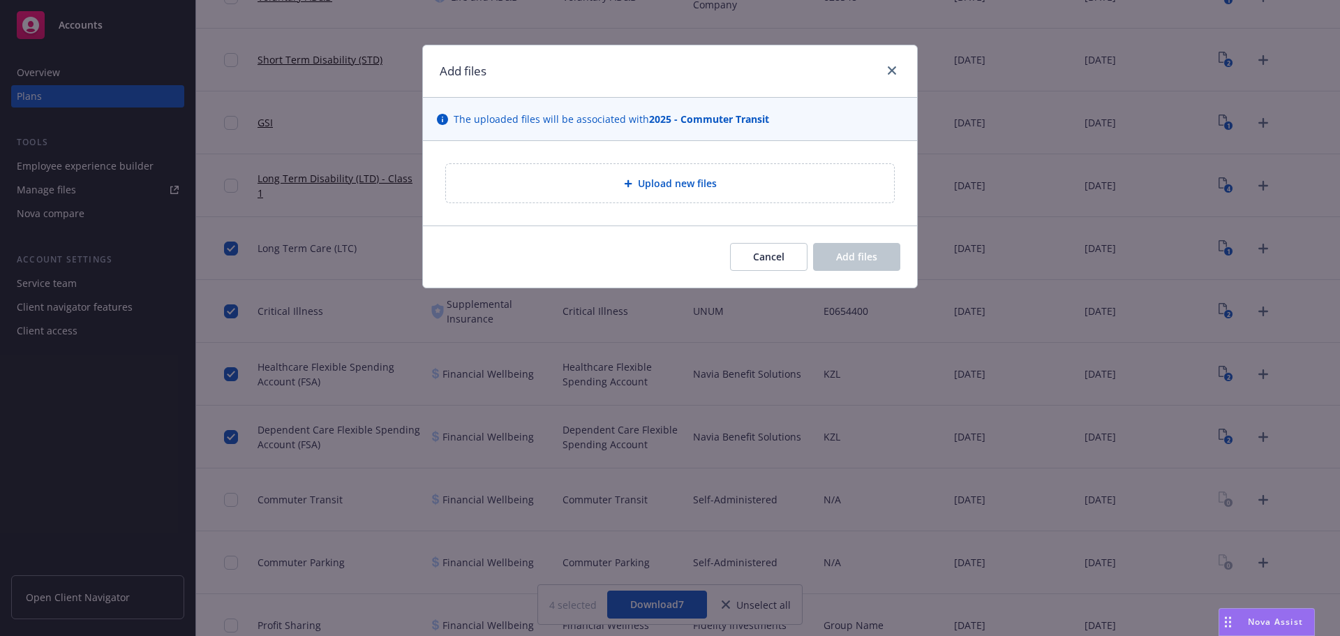
click at [638, 194] on div "Upload new files" at bounding box center [670, 183] width 448 height 38
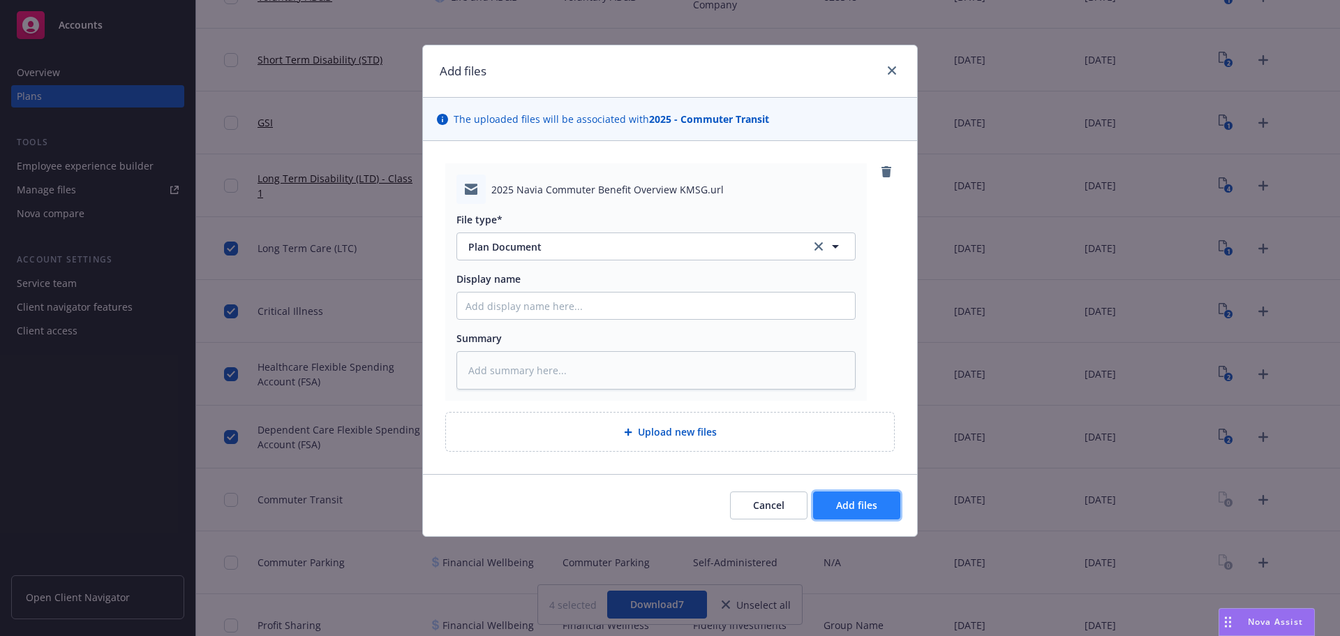
click at [884, 498] on button "Add files" at bounding box center [856, 505] width 87 height 28
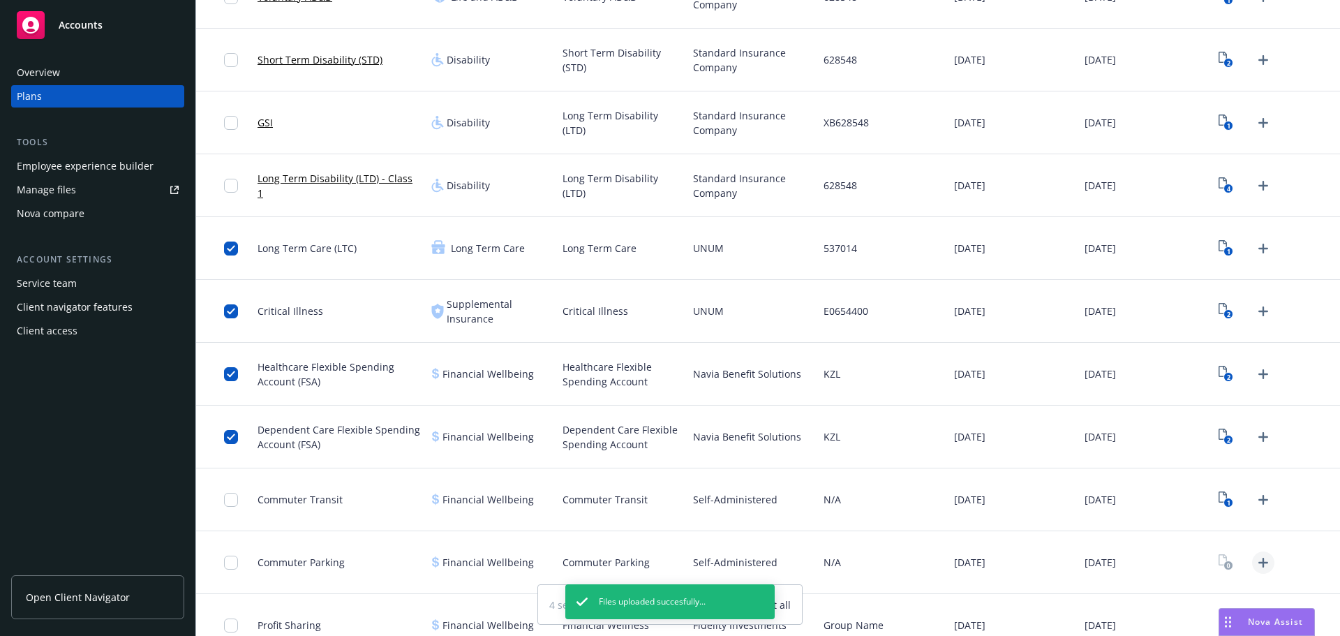
click at [1257, 565] on icon "Upload Plan Documents" at bounding box center [1263, 562] width 17 height 17
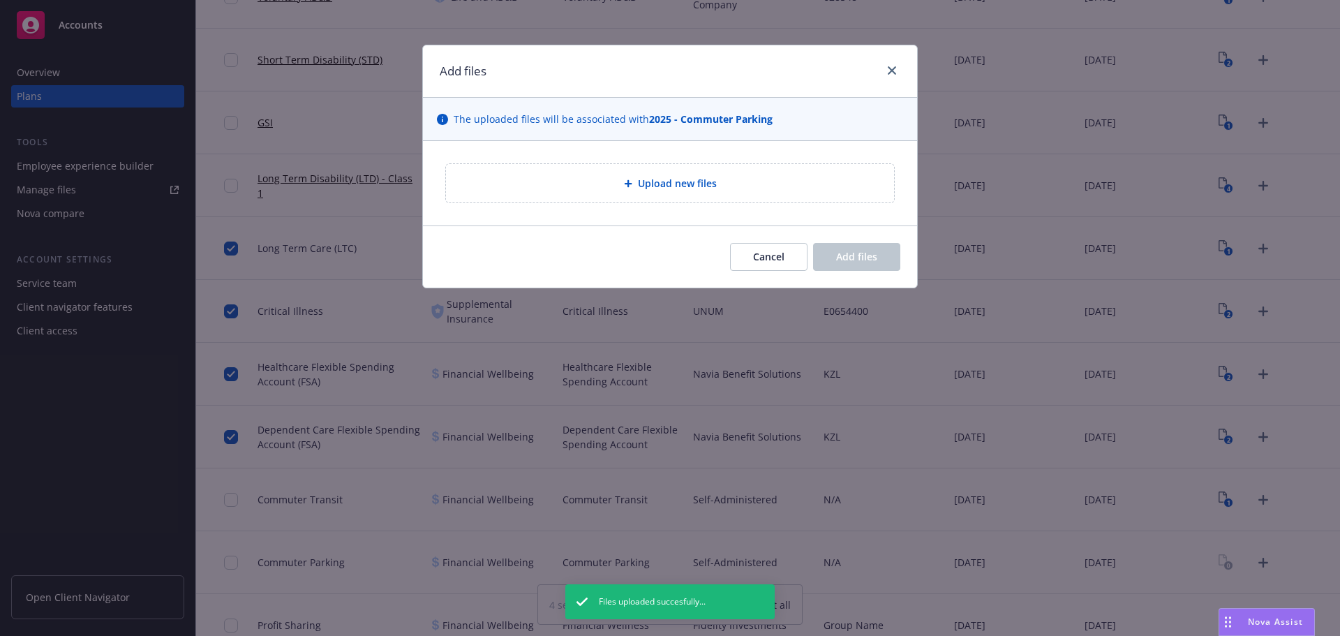
click at [618, 205] on div "Upload new files" at bounding box center [670, 183] width 494 height 84
click at [618, 194] on div "Upload new files" at bounding box center [670, 183] width 448 height 38
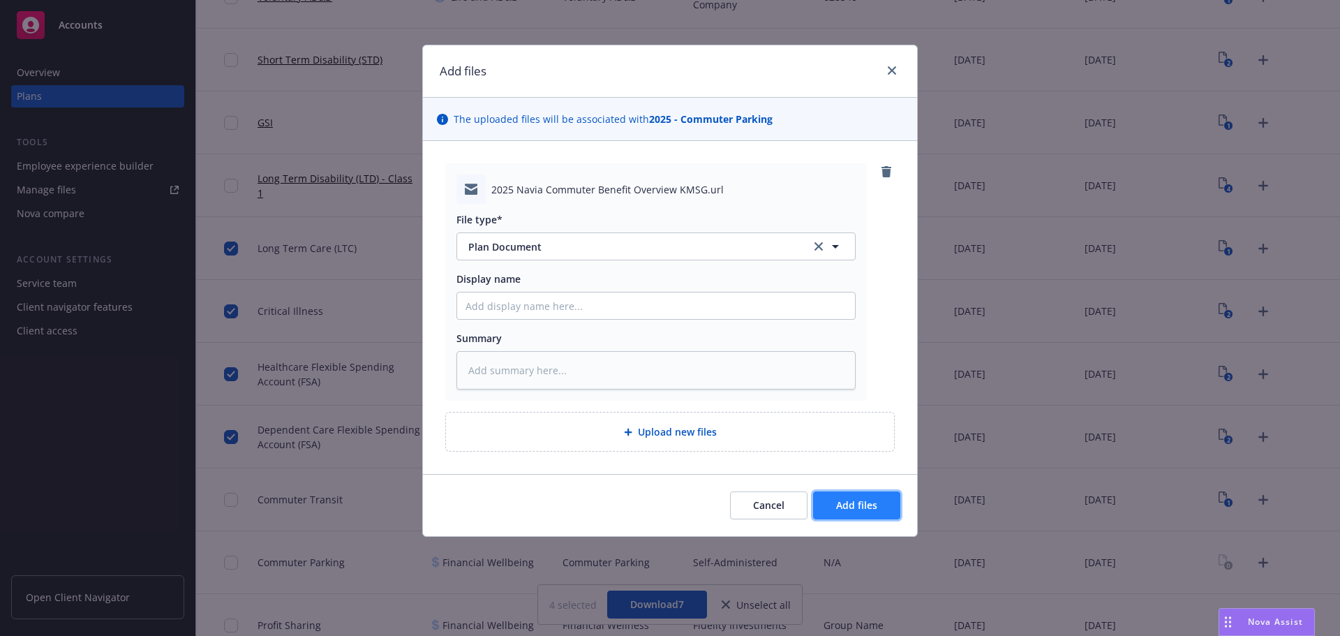
click at [848, 501] on span "Add files" at bounding box center [856, 504] width 41 height 13
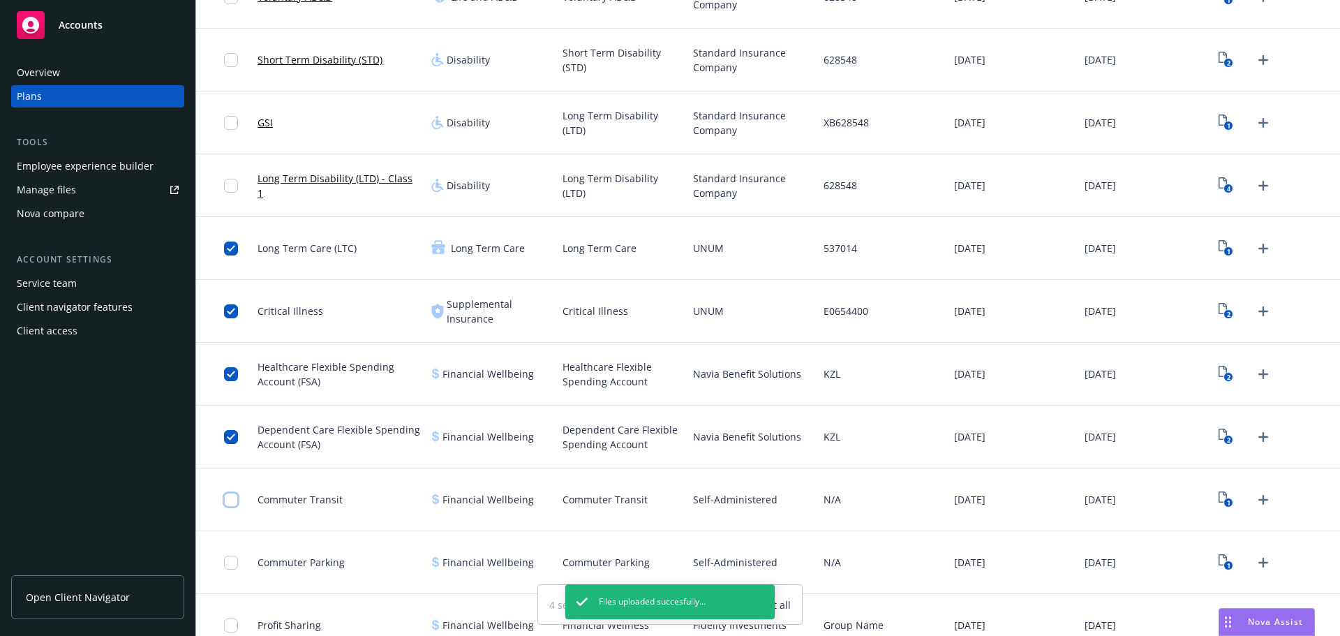
click at [225, 503] on input "checkbox" at bounding box center [231, 500] width 14 height 14
click at [228, 571] on div at bounding box center [235, 562] width 22 height 45
click at [228, 565] on input "checkbox" at bounding box center [231, 563] width 14 height 14
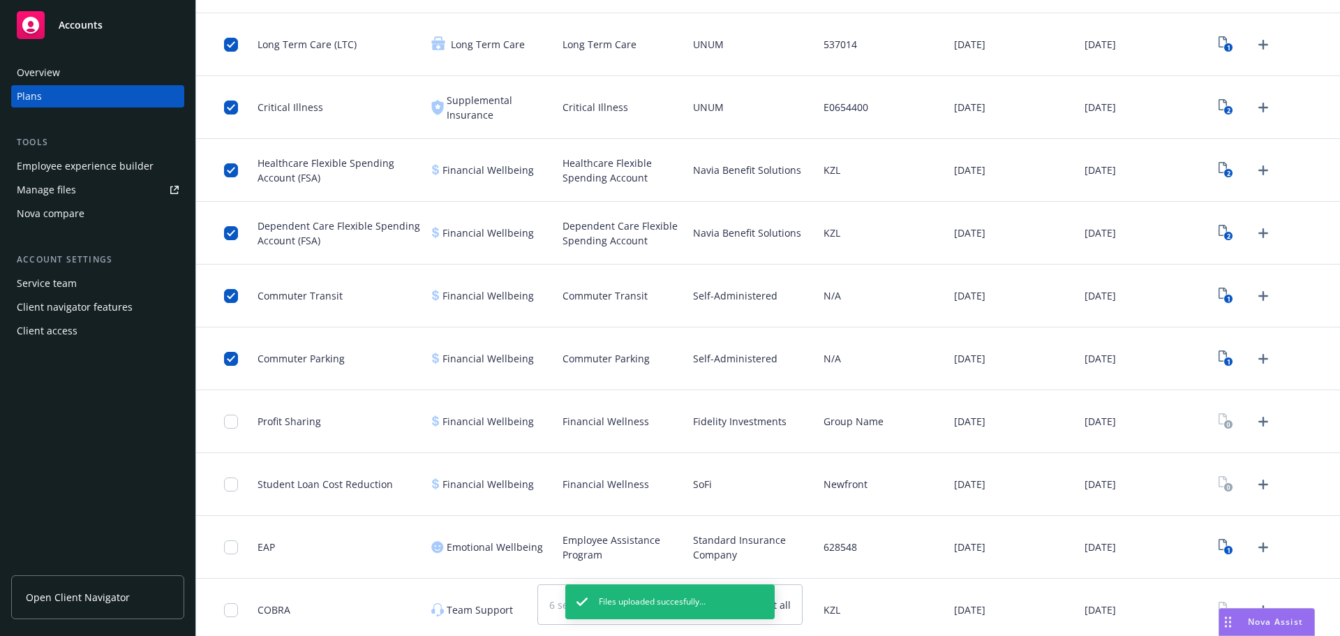
scroll to position [819, 0]
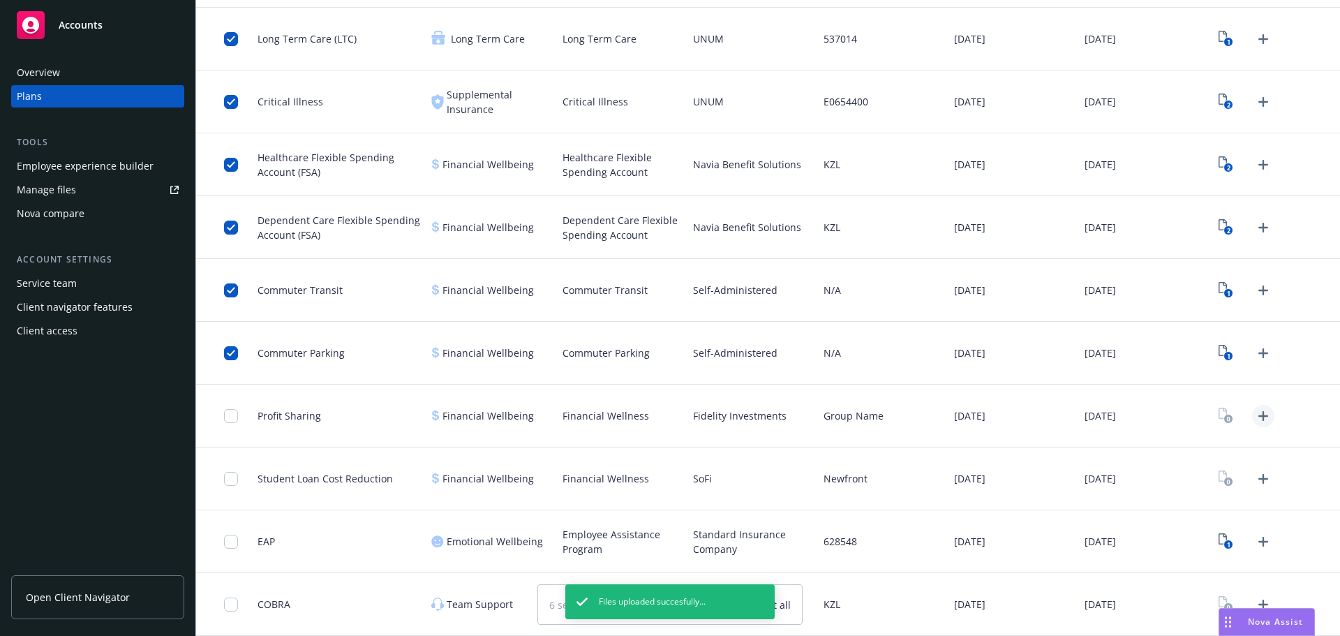
click at [1258, 411] on icon "Upload Plan Documents" at bounding box center [1263, 416] width 17 height 17
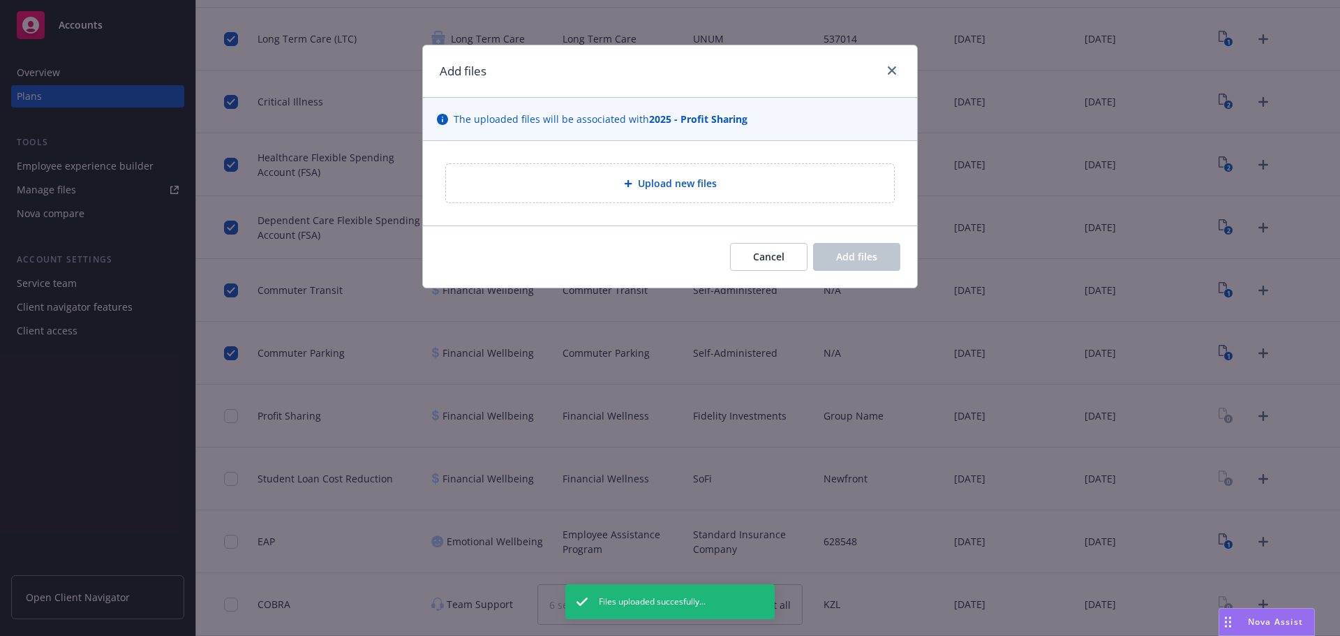
click at [643, 205] on div "Upload new files" at bounding box center [670, 183] width 494 height 84
click at [646, 189] on span "Upload new files" at bounding box center [677, 183] width 79 height 15
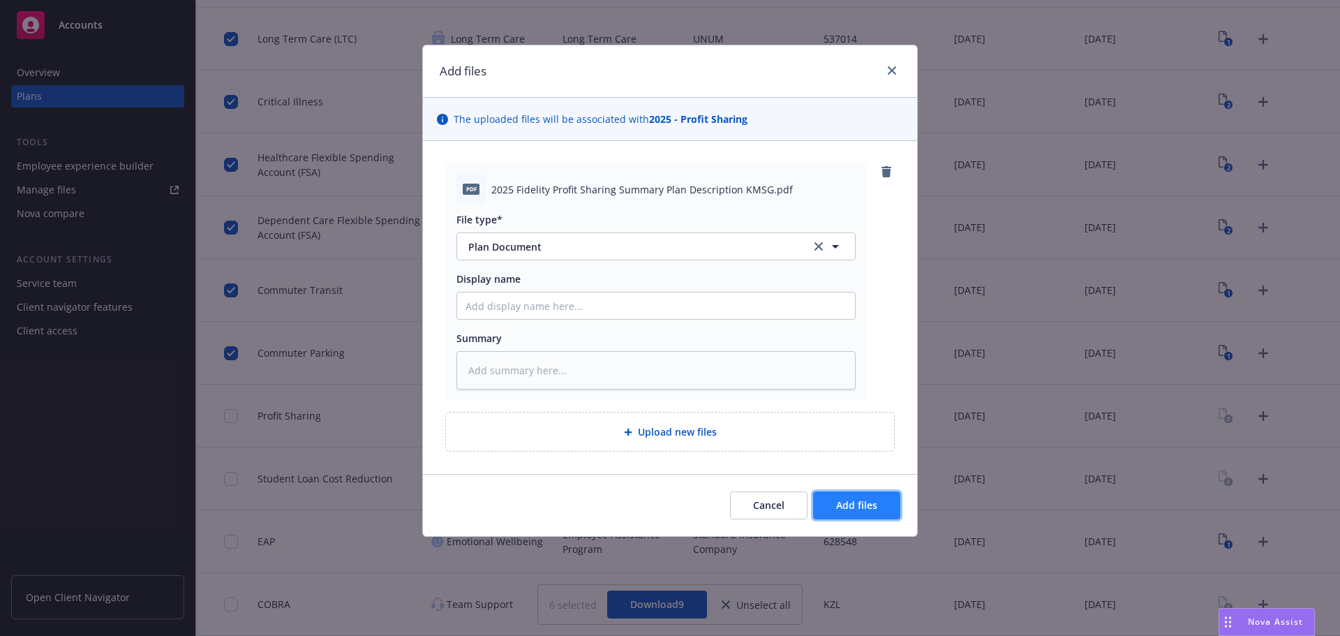
click at [886, 517] on button "Add files" at bounding box center [856, 505] width 87 height 28
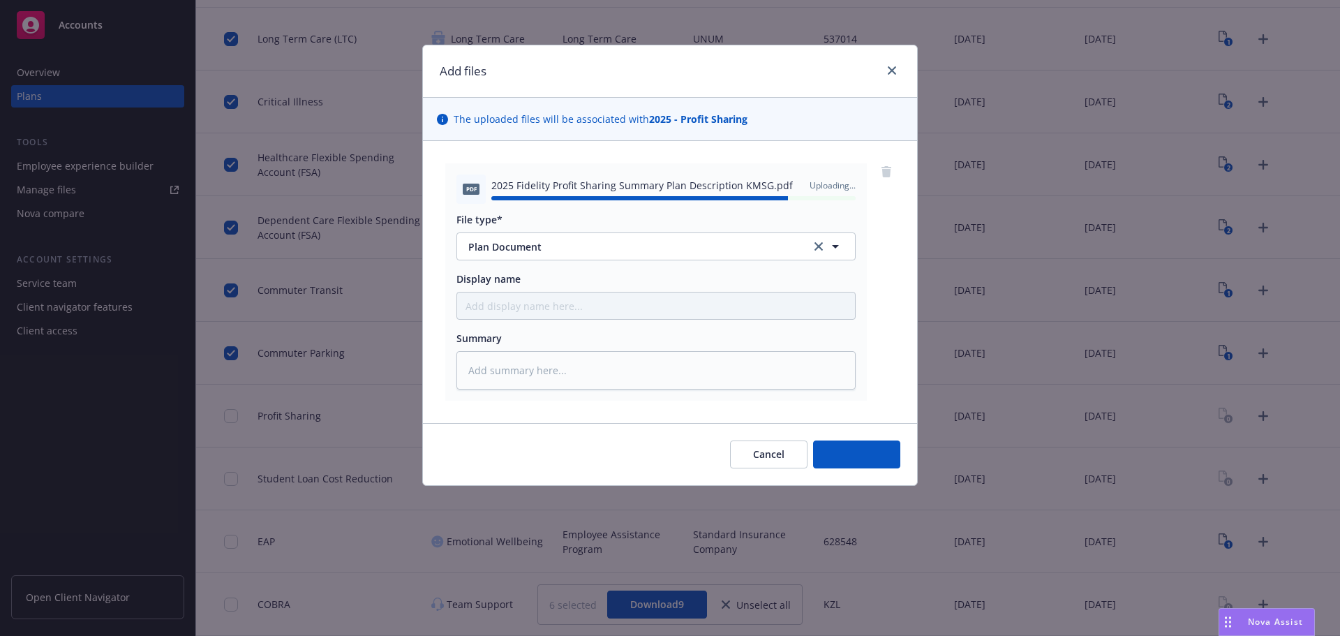
type textarea "x"
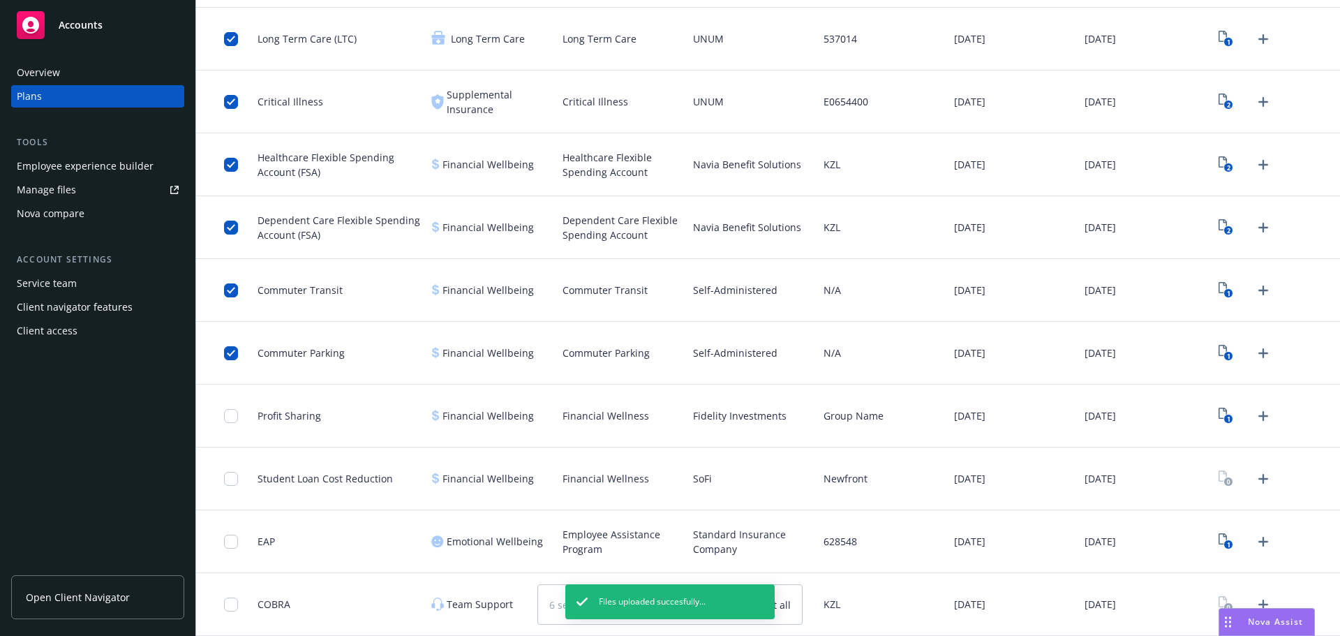
click at [230, 415] on input "checkbox" at bounding box center [231, 416] width 14 height 14
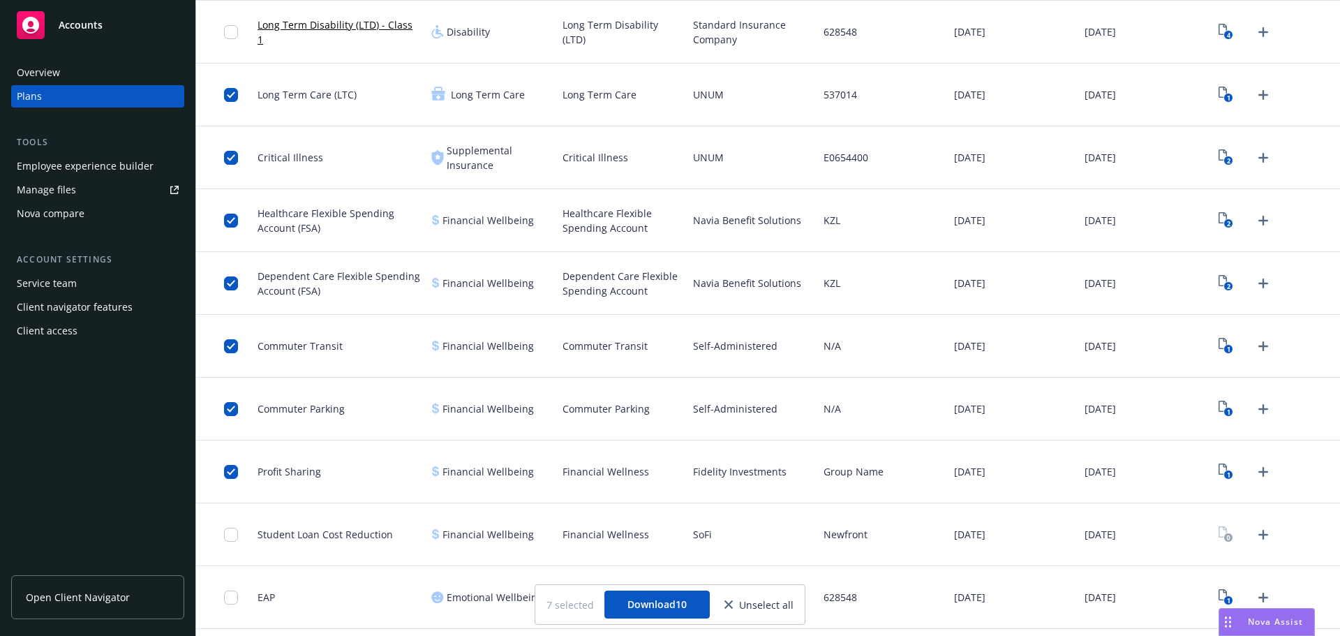
scroll to position [680, 0]
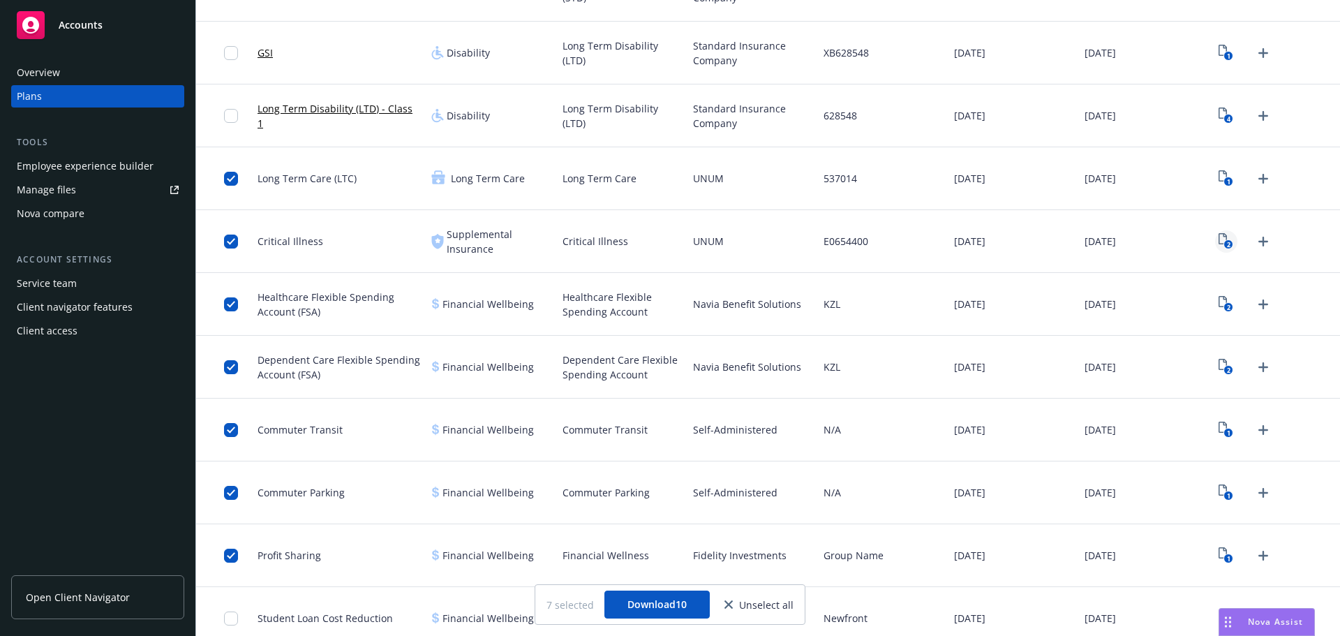
click at [1219, 241] on icon "2" at bounding box center [1226, 241] width 15 height 16
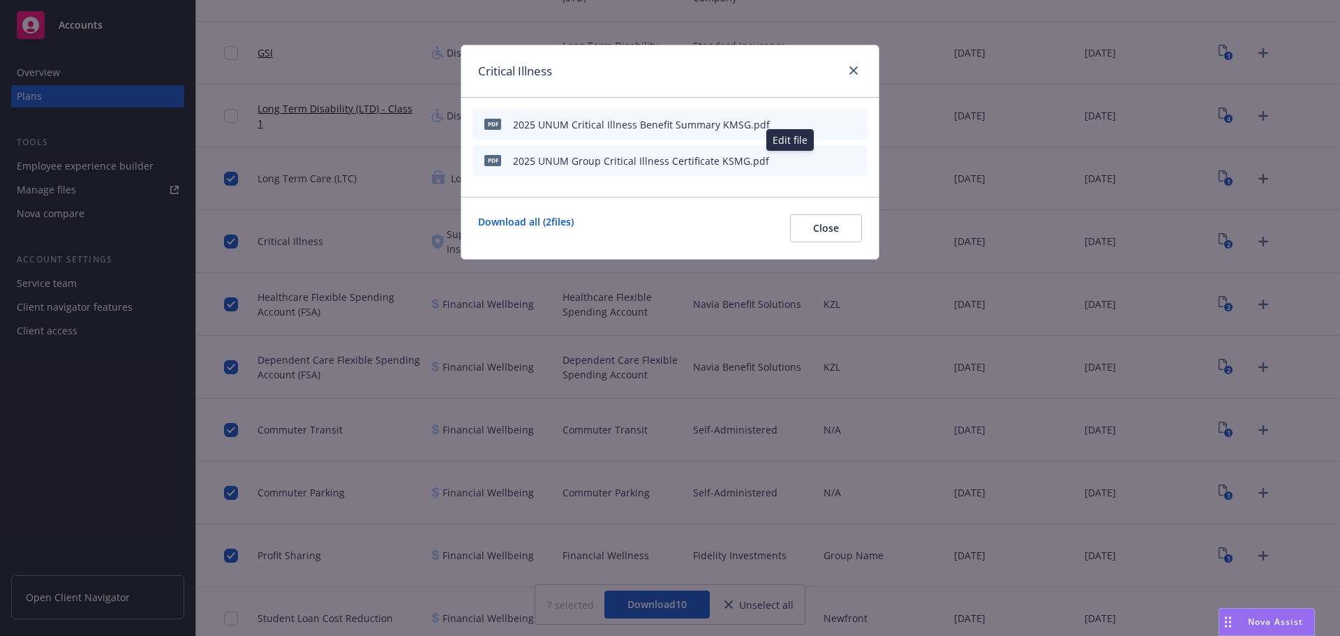
click at [787, 162] on icon "button" at bounding box center [787, 161] width 7 height 7
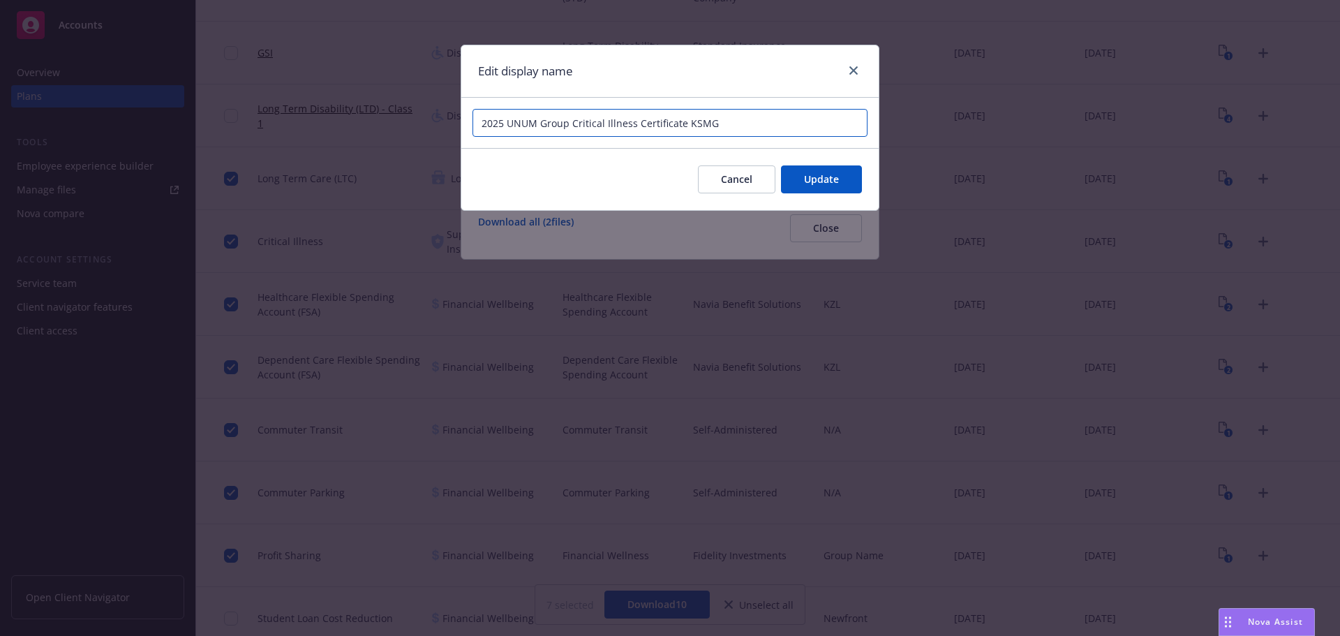
click at [558, 124] on input "2025 UNUM Group Critical Illness Certificate KSMG" at bounding box center [670, 123] width 395 height 28
type input "2025 UNUM Critical Illness Certificate KSMG"
click at [820, 181] on span "Update" at bounding box center [821, 178] width 35 height 13
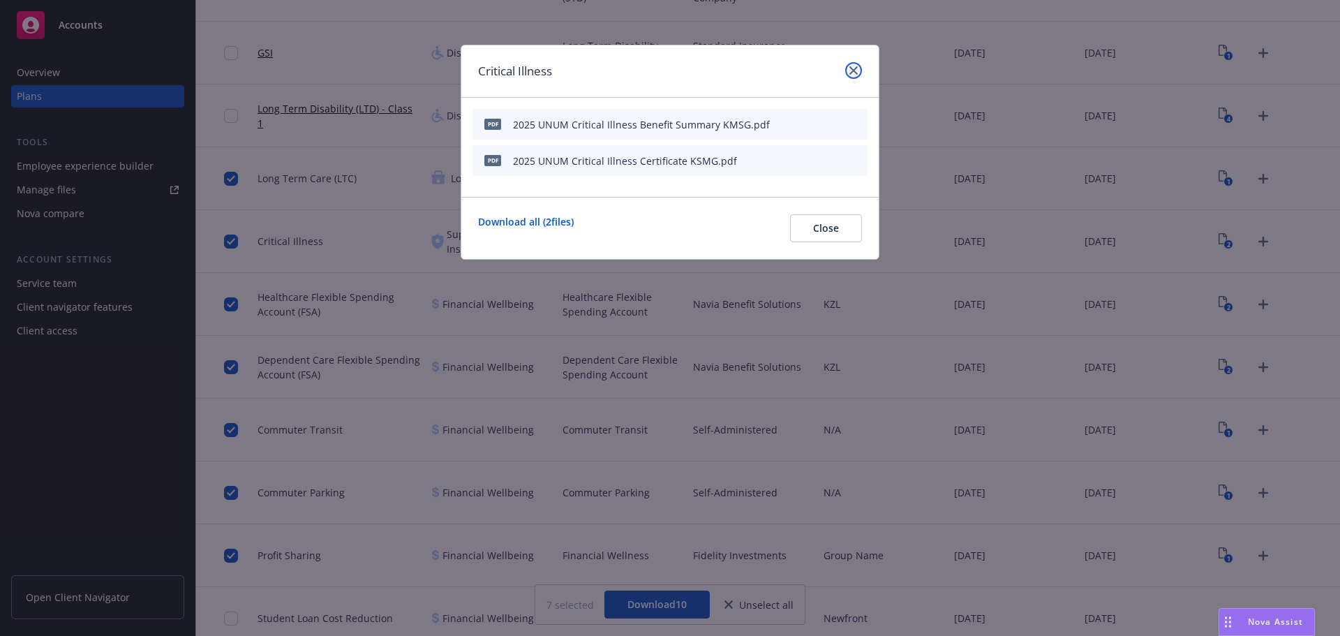
click at [849, 71] on link "close" at bounding box center [853, 70] width 17 height 17
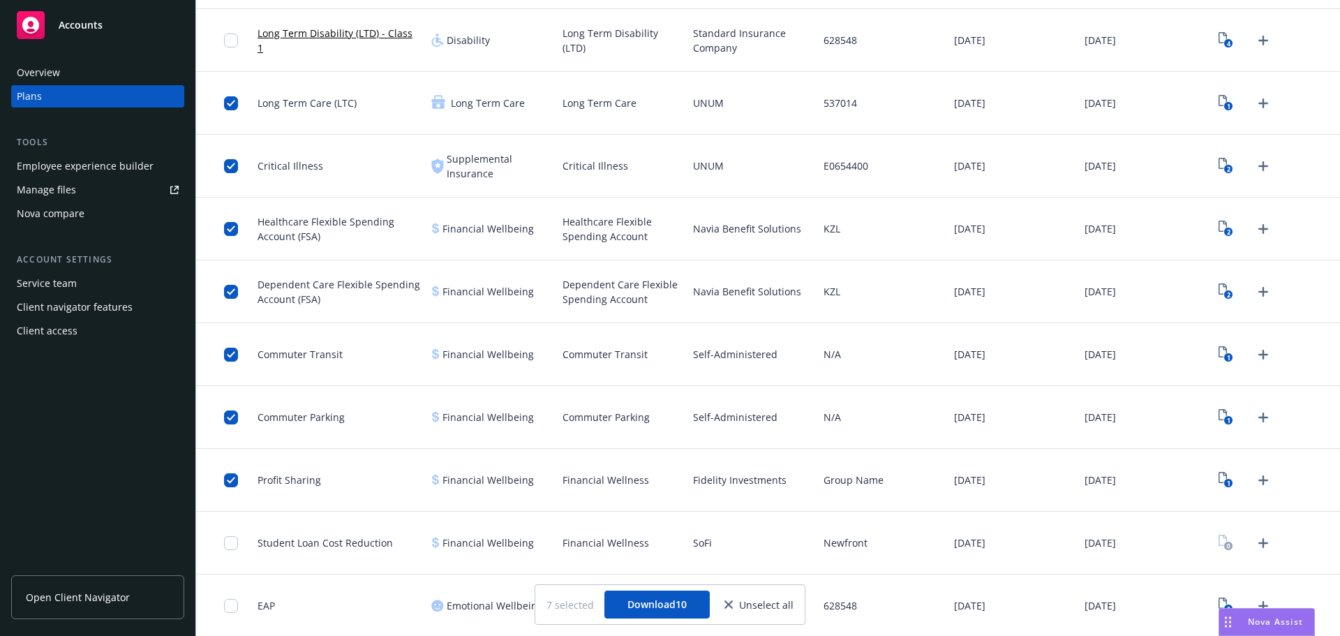
scroll to position [819, 0]
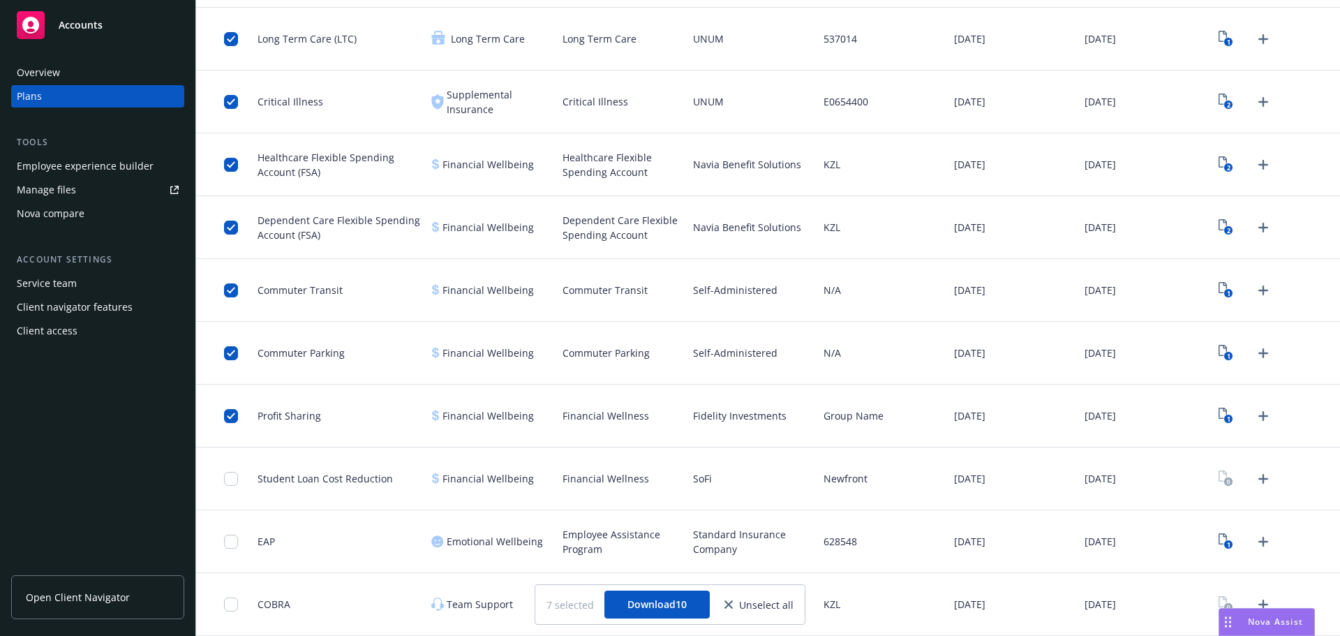
click at [699, 483] on span "SoFi" at bounding box center [702, 478] width 19 height 15
copy span "SoFi"
click at [732, 607] on icon "close" at bounding box center [729, 604] width 8 height 8
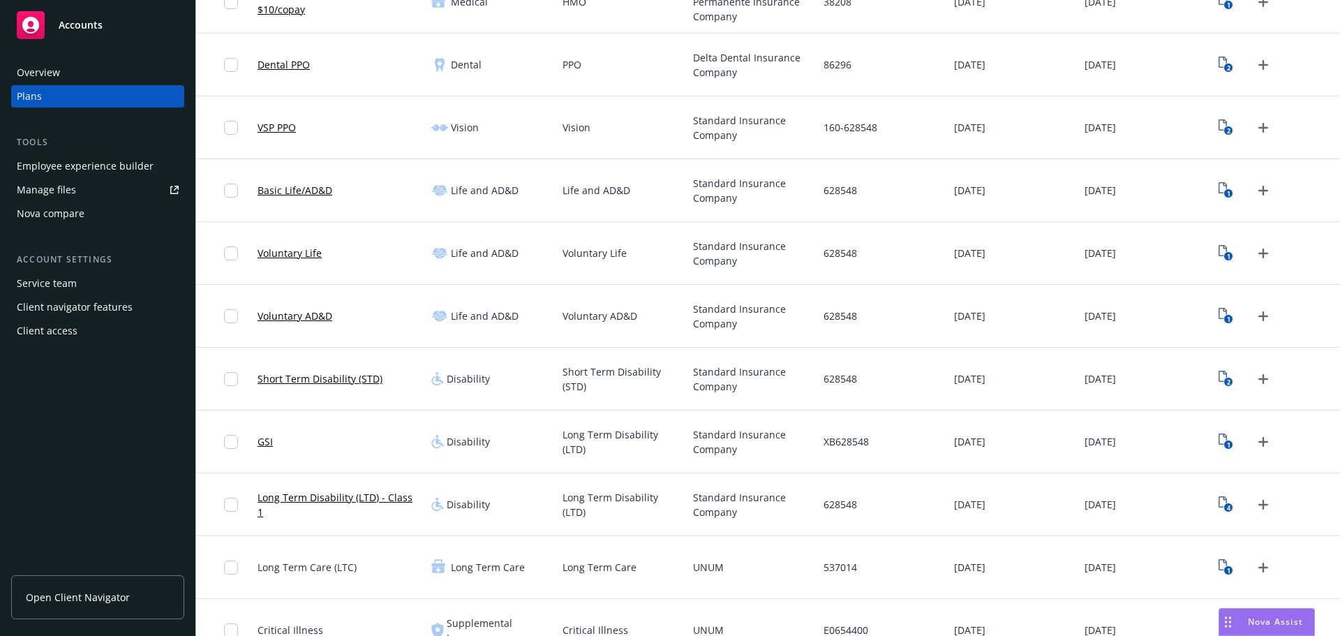
scroll to position [121, 0]
